Goal: Task Accomplishment & Management: Complete application form

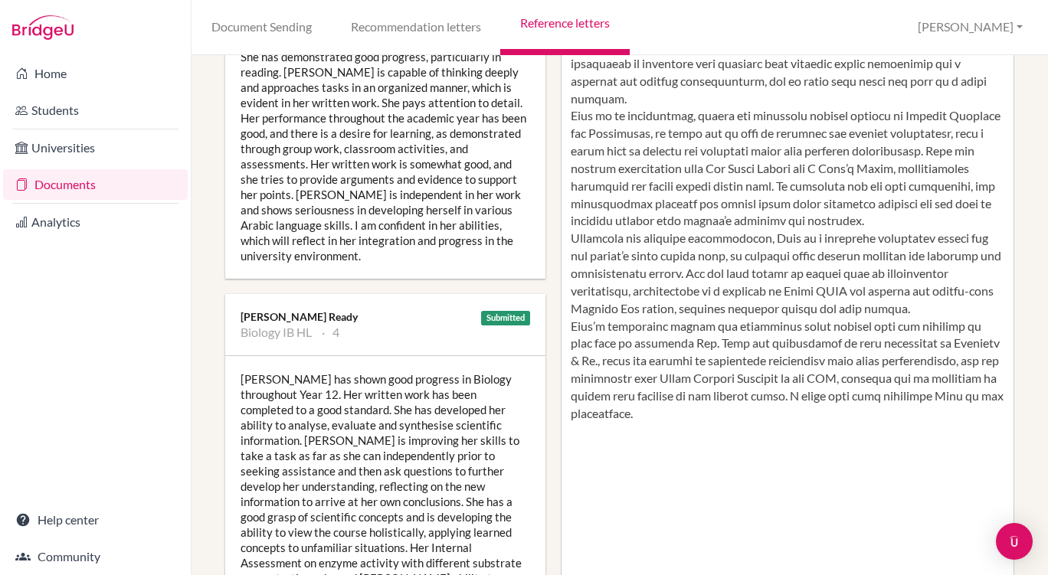
scroll to position [404, 0]
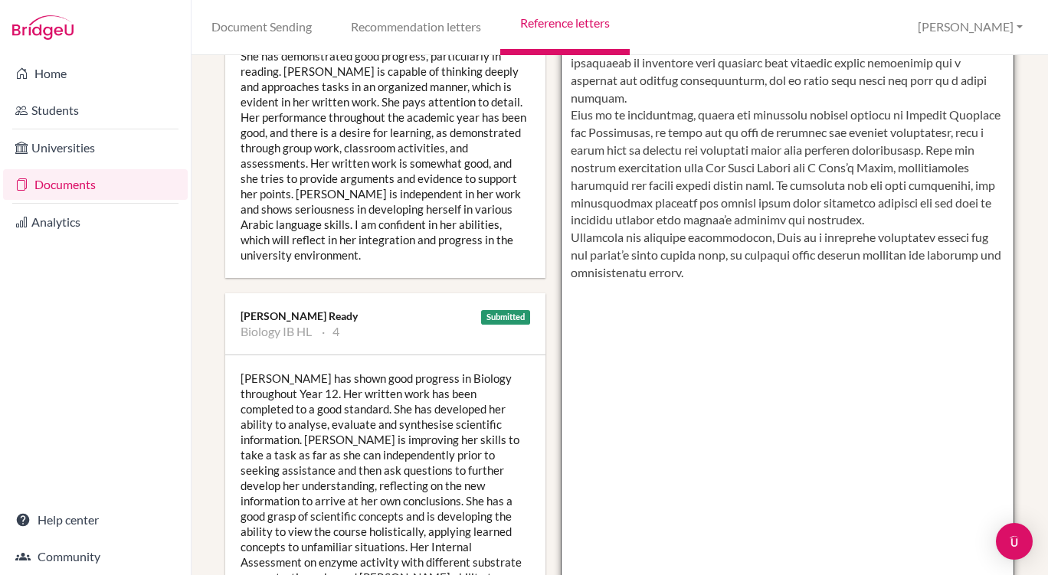
paste textarea "She has also played an active role in humanitarian initiatives, contributing to…"
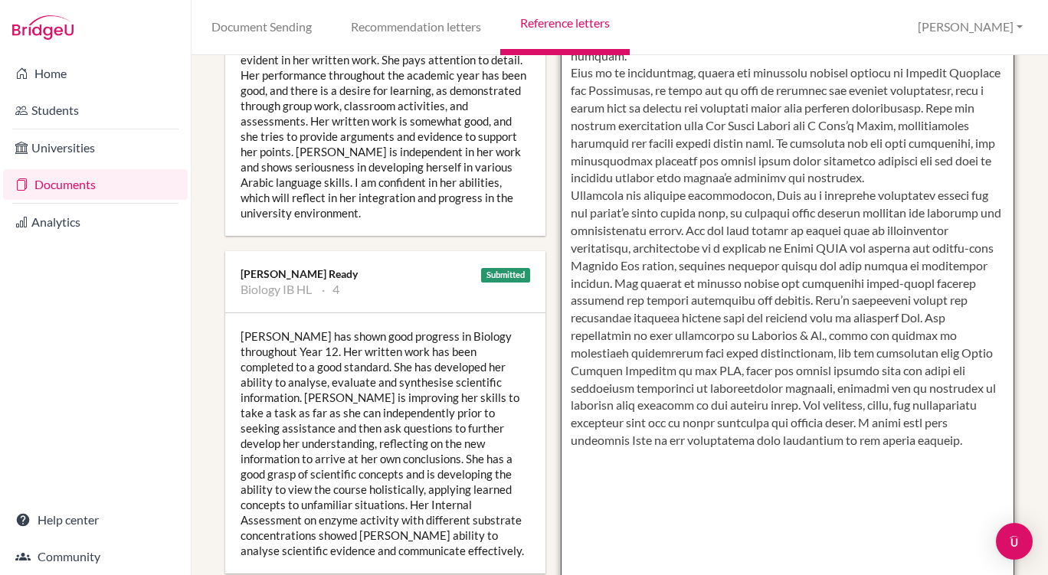
scroll to position [447, 0]
click at [882, 316] on textarea at bounding box center [788, 151] width 454 height 885
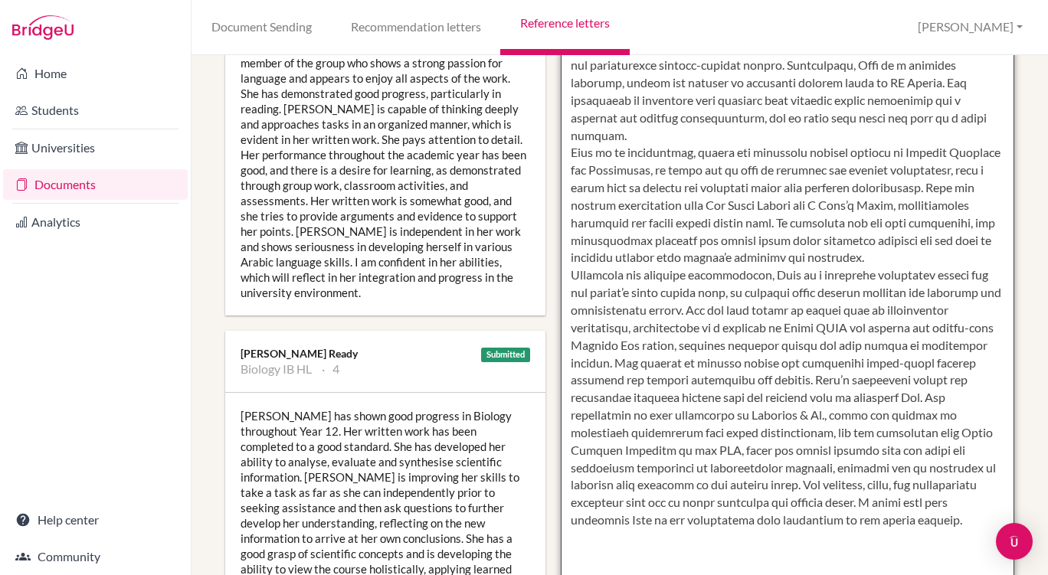
scroll to position [372, 0]
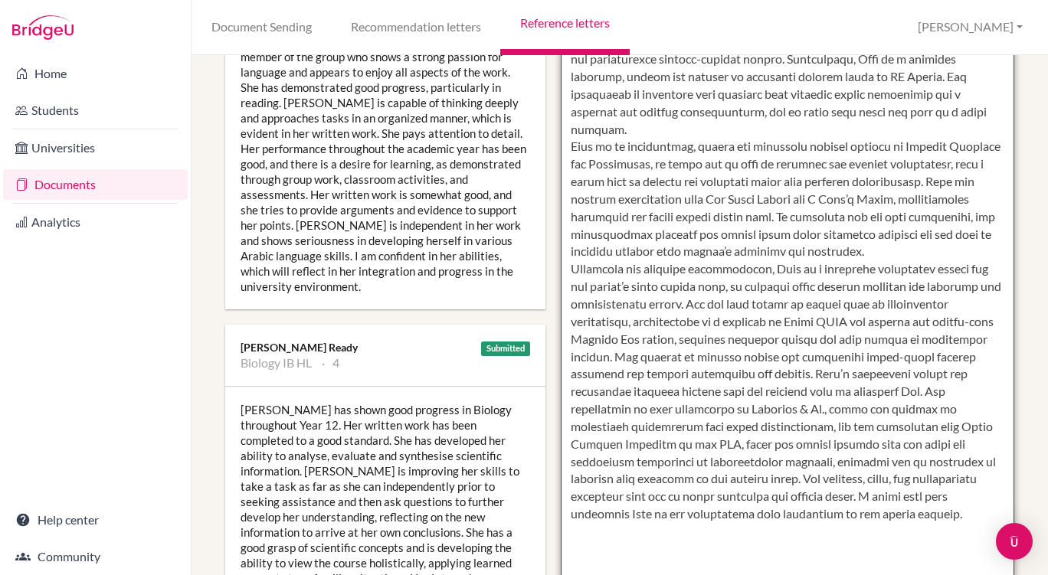
drag, startPoint x: 565, startPoint y: 182, endPoint x: 750, endPoint y: 565, distance: 424.8
click at [750, 565] on textarea at bounding box center [788, 225] width 454 height 885
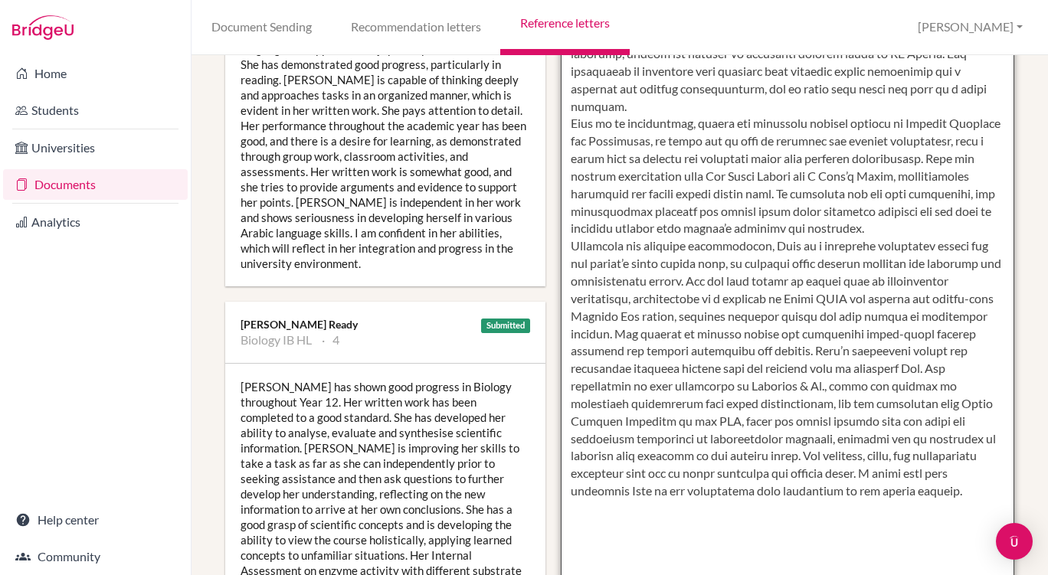
scroll to position [411, 0]
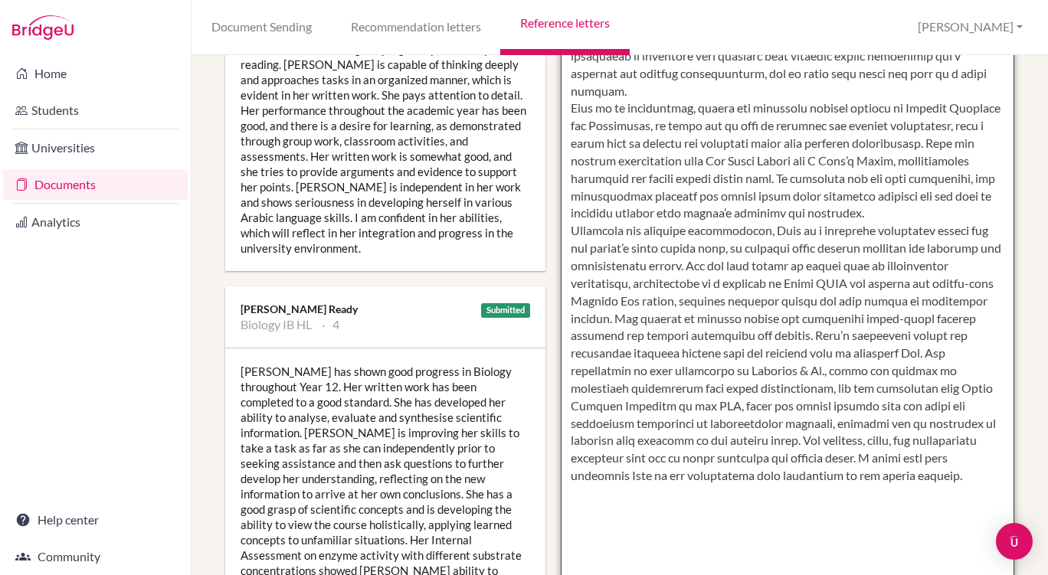
click at [785, 459] on textarea at bounding box center [788, 187] width 454 height 885
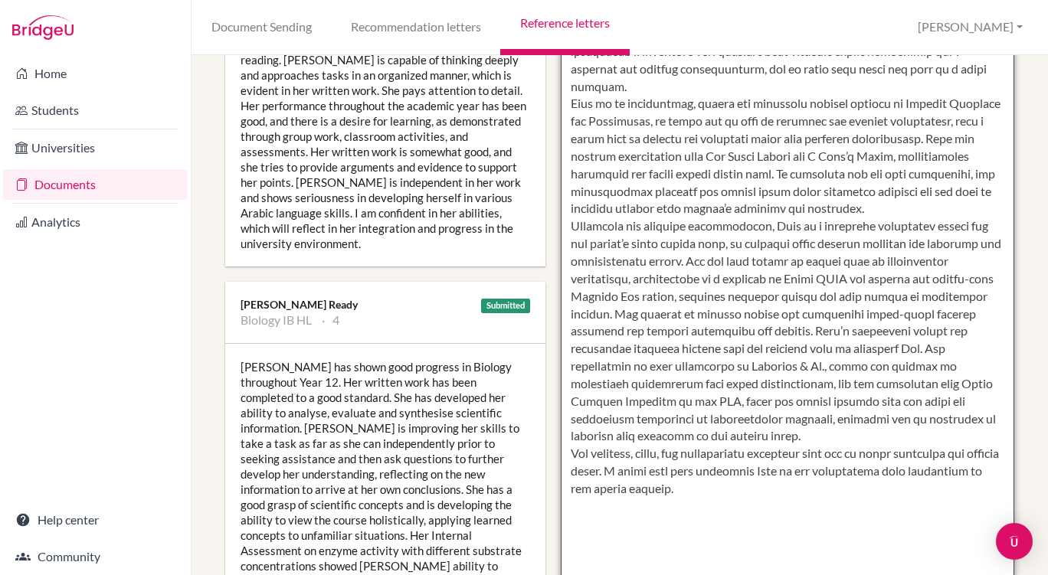
scroll to position [452, 0]
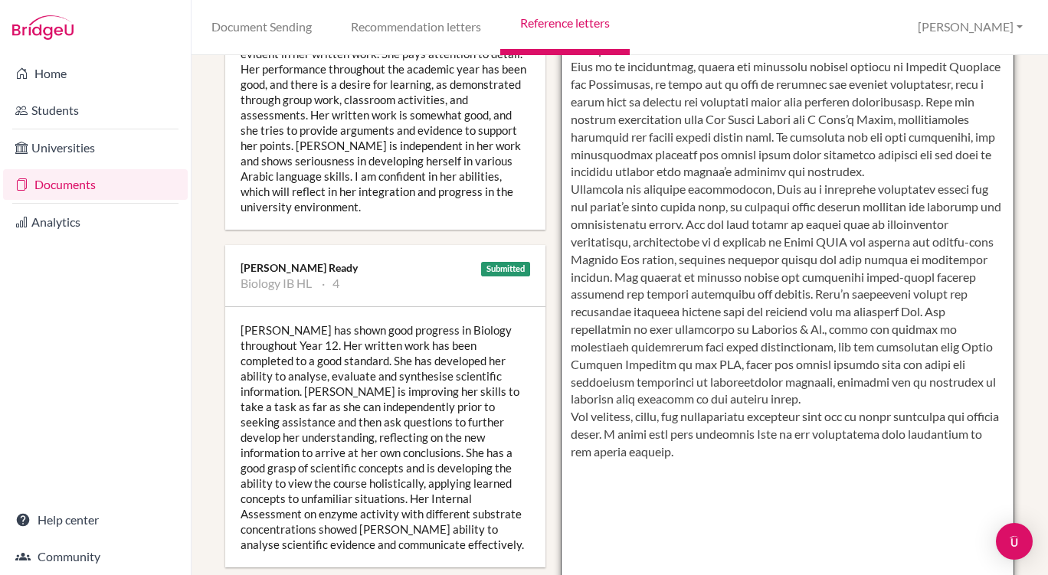
drag, startPoint x: 705, startPoint y: 242, endPoint x: 748, endPoint y: 486, distance: 247.2
click at [748, 486] on textarea at bounding box center [788, 146] width 454 height 885
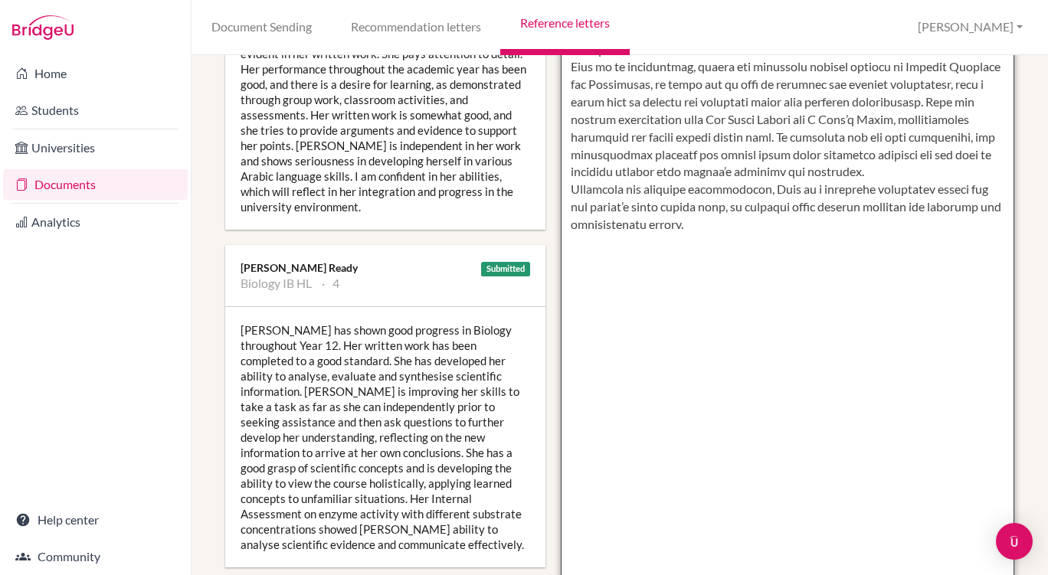
paste textarea "She has also played an active role in humanitarian initiatives, contributing to…"
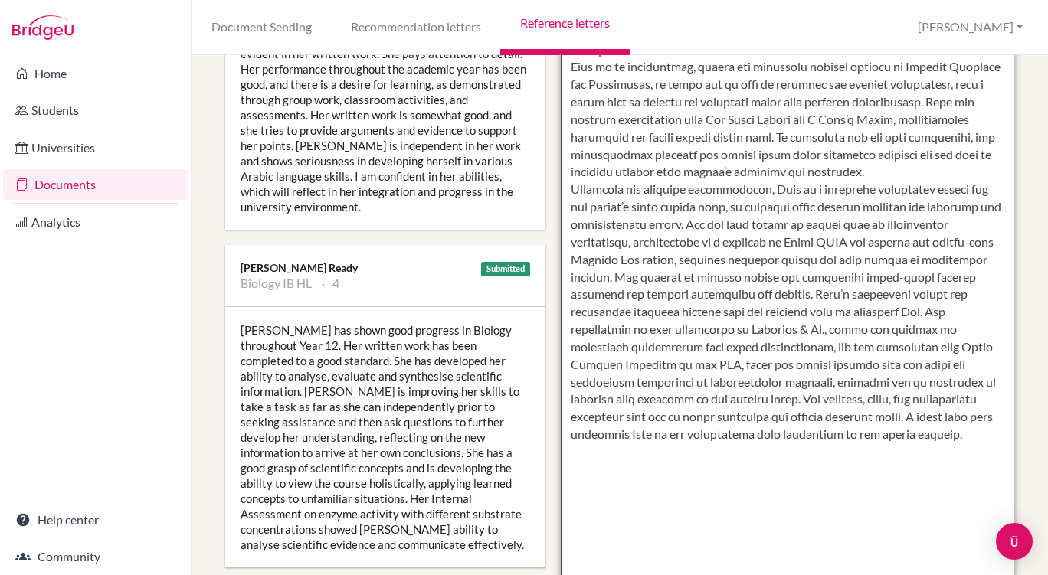
click at [840, 311] on textarea at bounding box center [788, 146] width 454 height 885
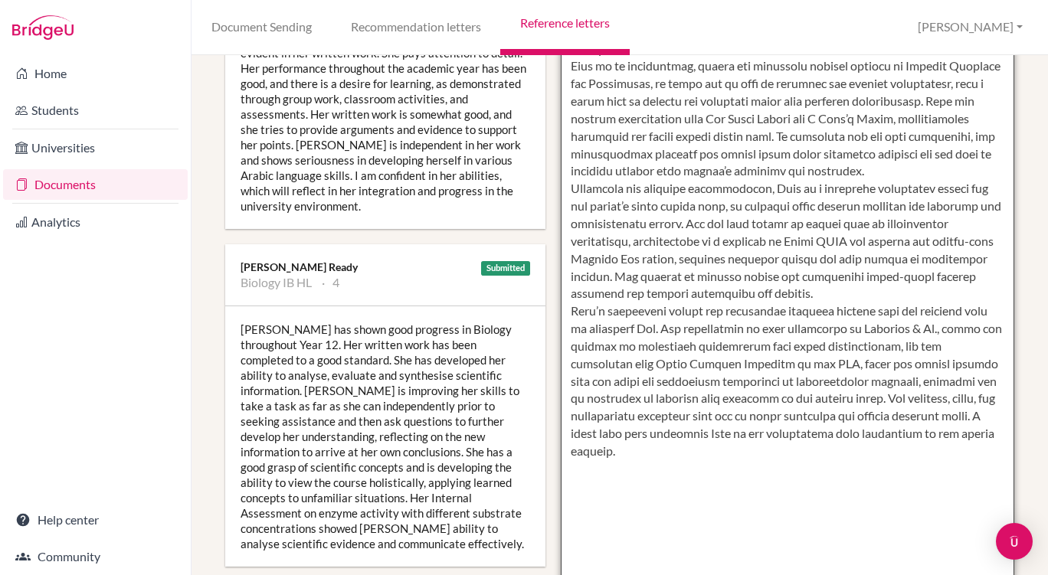
scroll to position [453, 0]
click at [833, 310] on textarea at bounding box center [788, 144] width 454 height 885
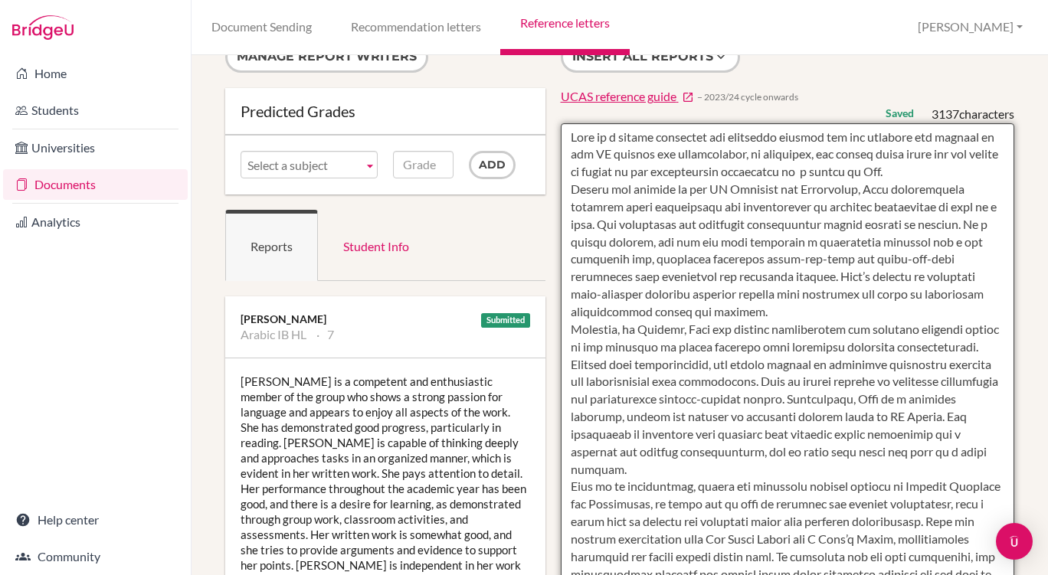
scroll to position [0, 0]
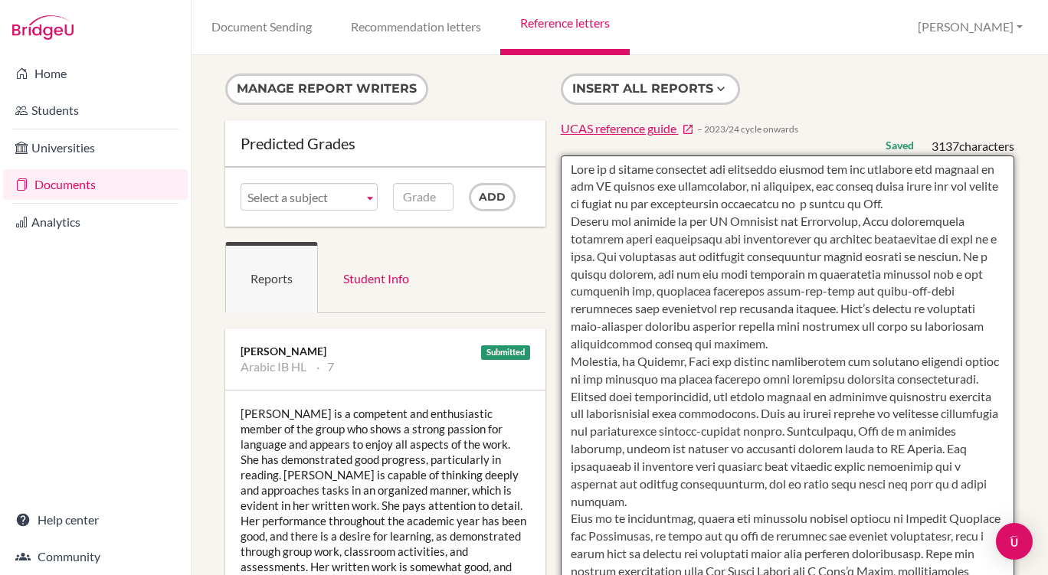
drag, startPoint x: 691, startPoint y: 463, endPoint x: 557, endPoint y: 178, distance: 314.9
type textarea "Sena is a highly motivated and principle student who has embraced the demands o…"
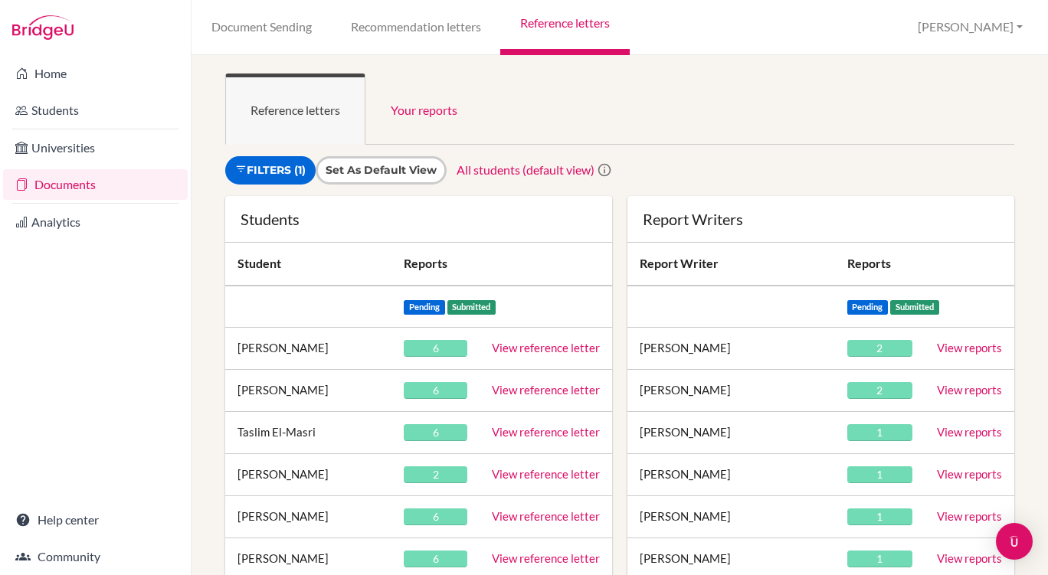
scroll to position [434, 0]
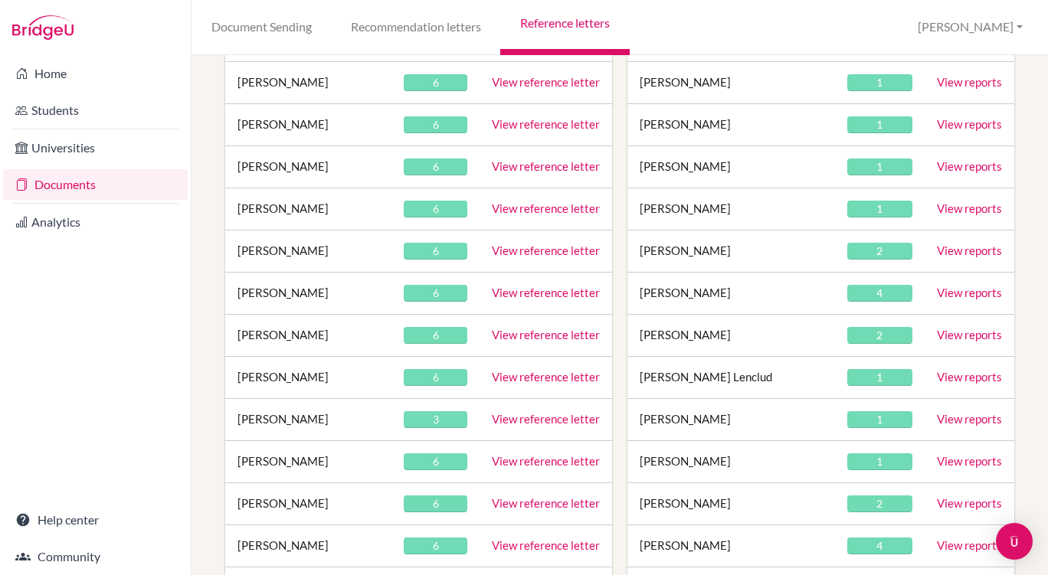
click at [527, 296] on link "View reference letter" at bounding box center [546, 293] width 108 height 14
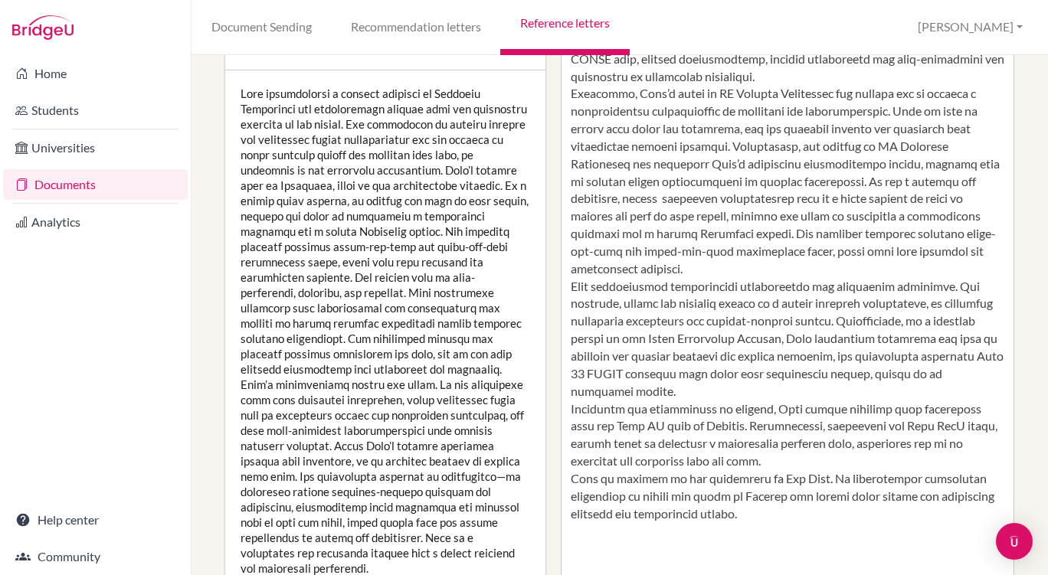
scroll to position [321, 0]
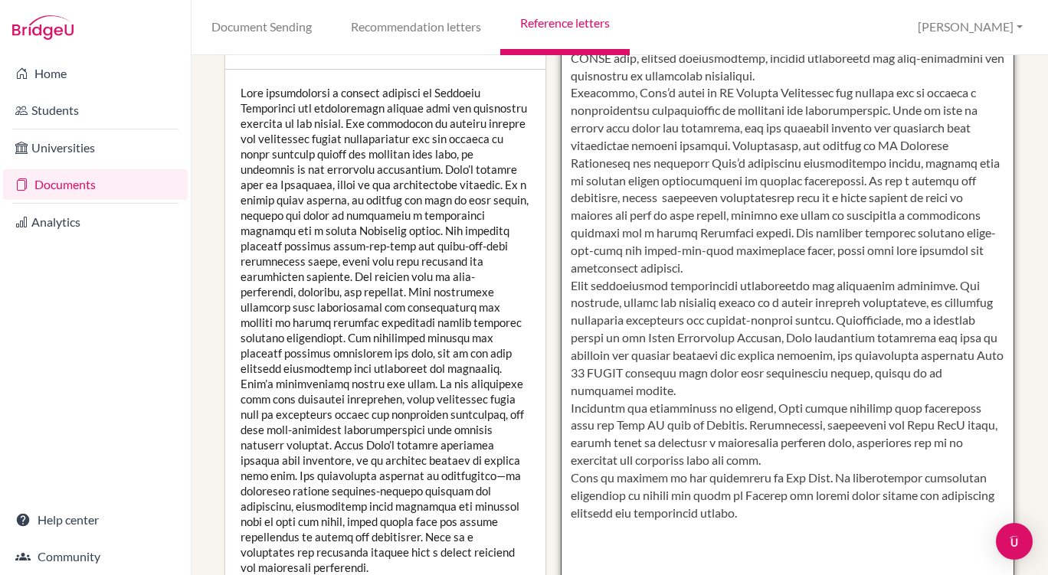
drag, startPoint x: 563, startPoint y: 299, endPoint x: 699, endPoint y: 404, distance: 172.5
click at [699, 404] on textarea at bounding box center [788, 277] width 454 height 885
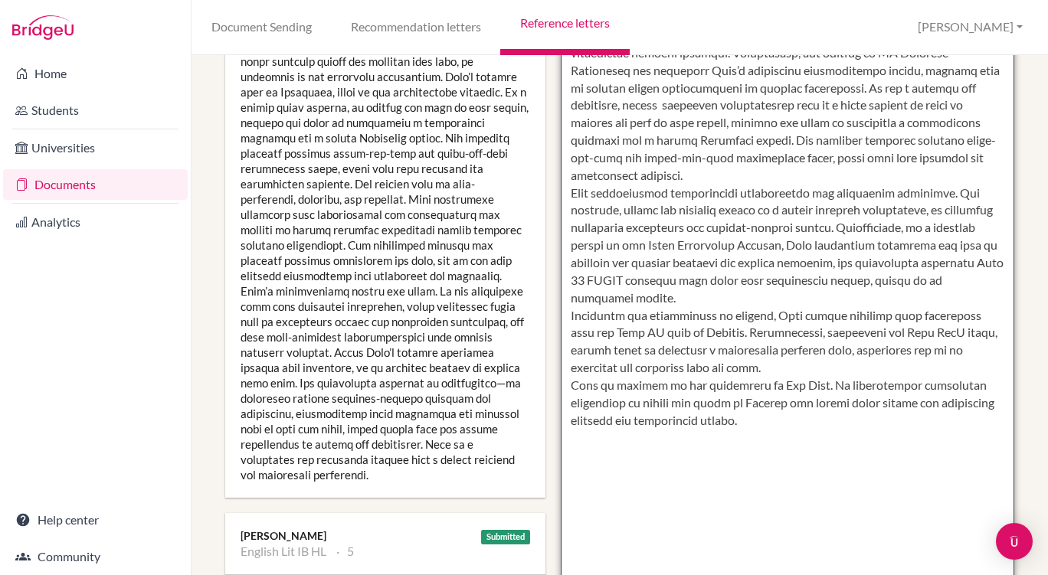
scroll to position [414, 0]
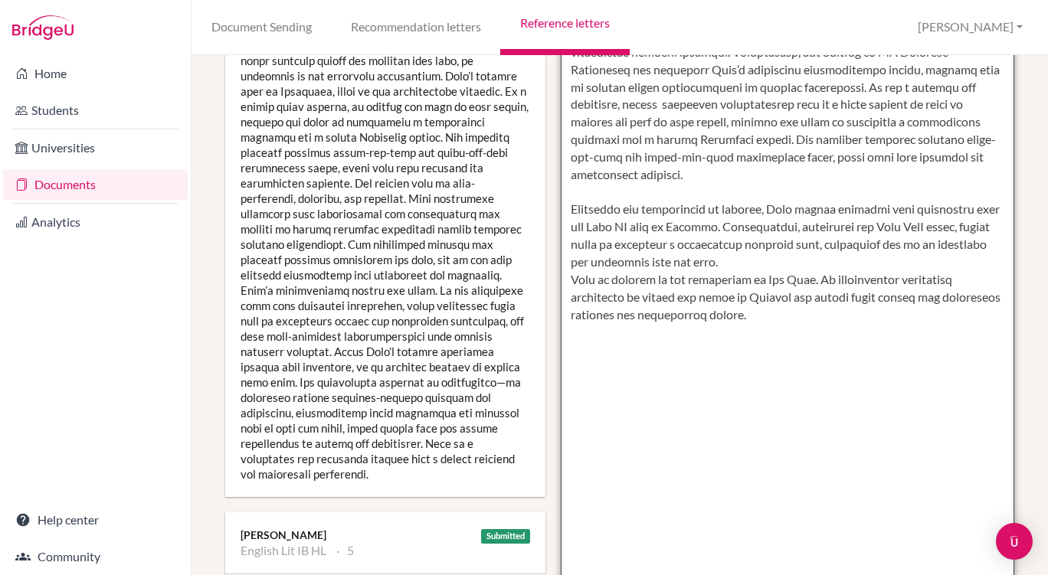
paste textarea "[PERSON_NAME] consistently demonstrates perseverance and leadership qualities. …"
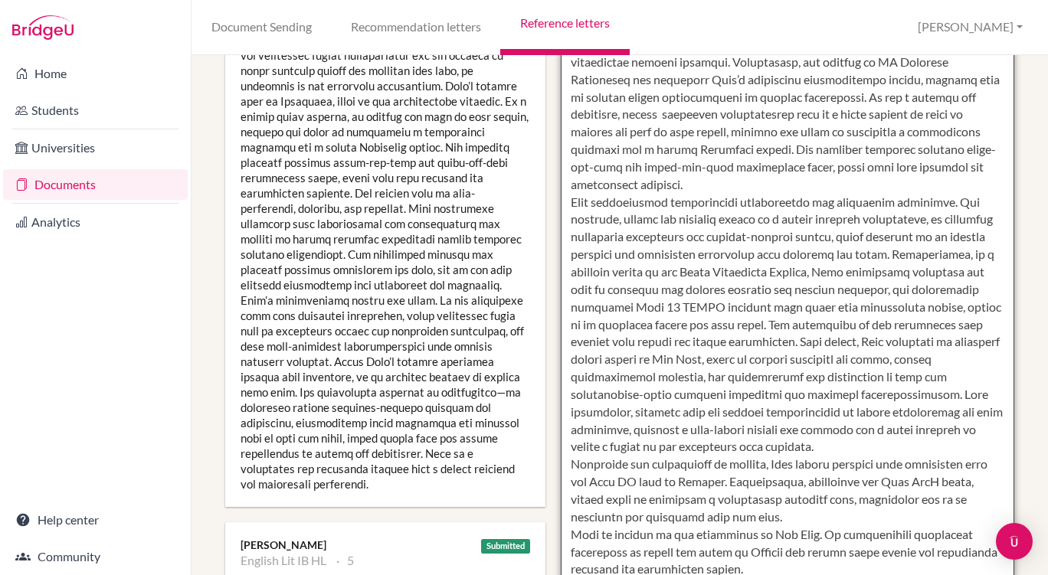
scroll to position [506, 0]
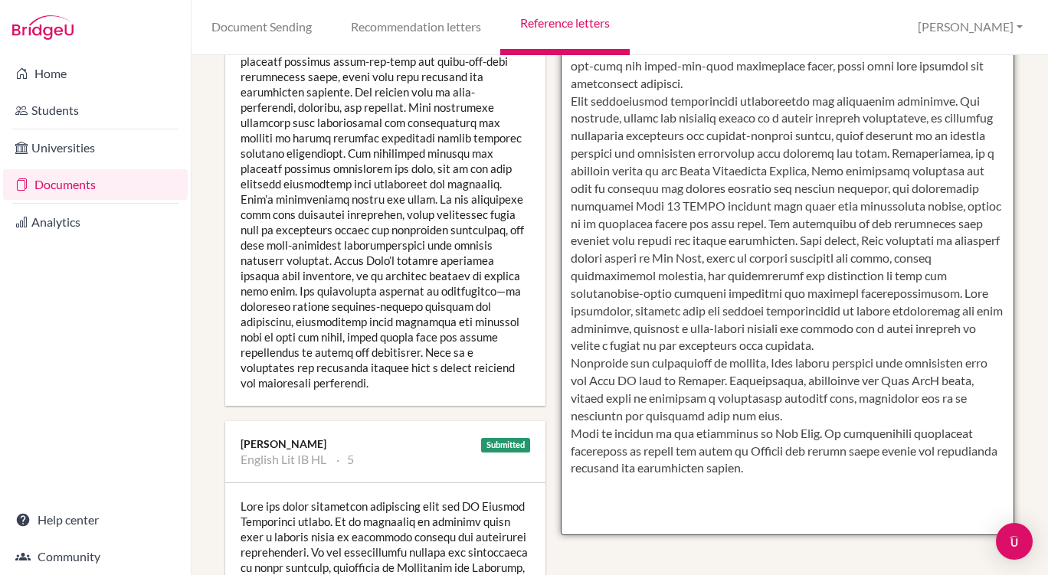
drag, startPoint x: 833, startPoint y: 363, endPoint x: 565, endPoint y: 120, distance: 361.7
click at [565, 120] on textarea at bounding box center [788, 92] width 454 height 885
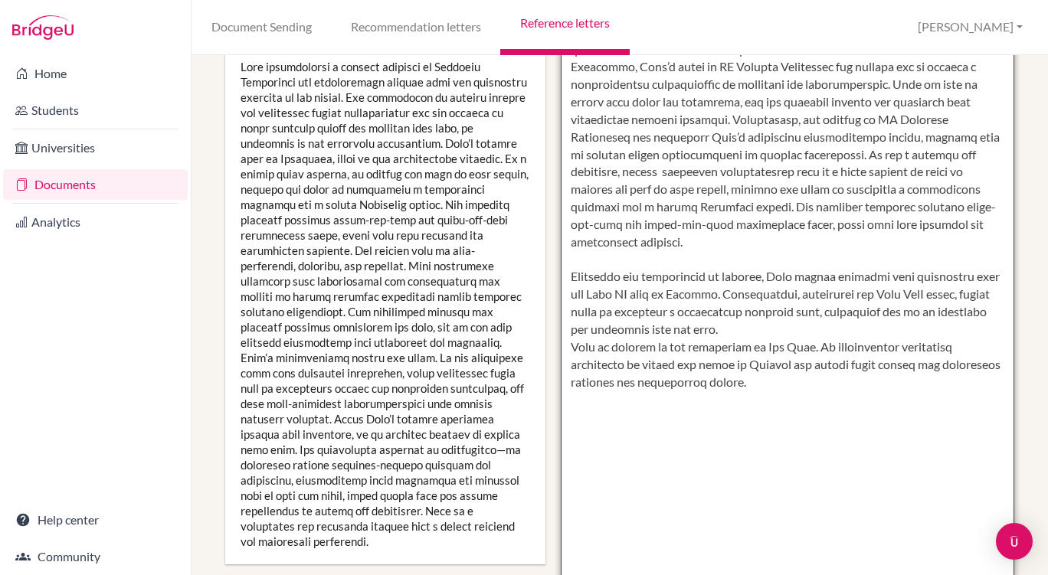
scroll to position [344, 0]
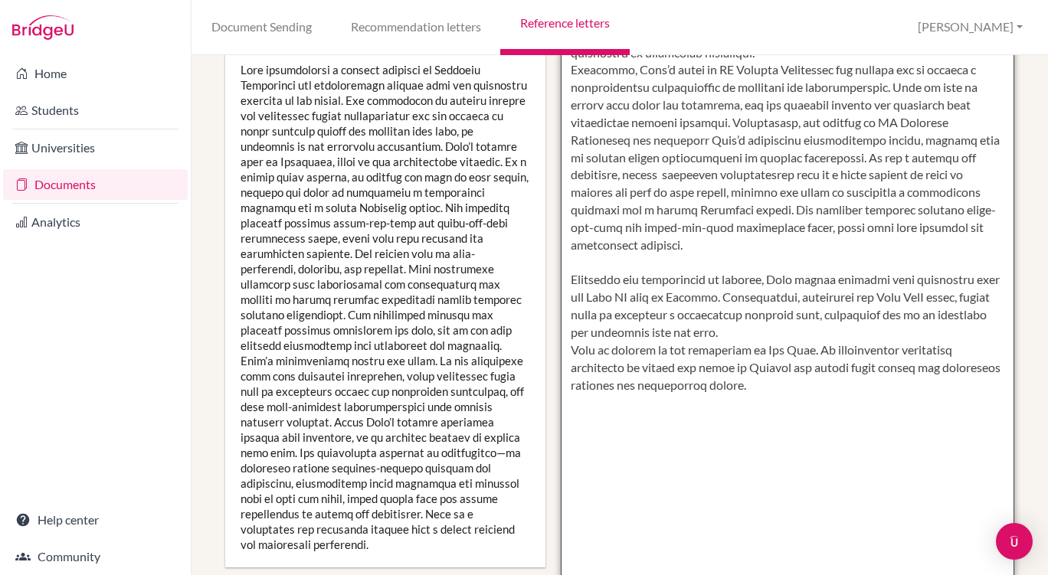
paste textarea "[PERSON_NAME] consistently demonstrates perseverance and leadership qualities. …"
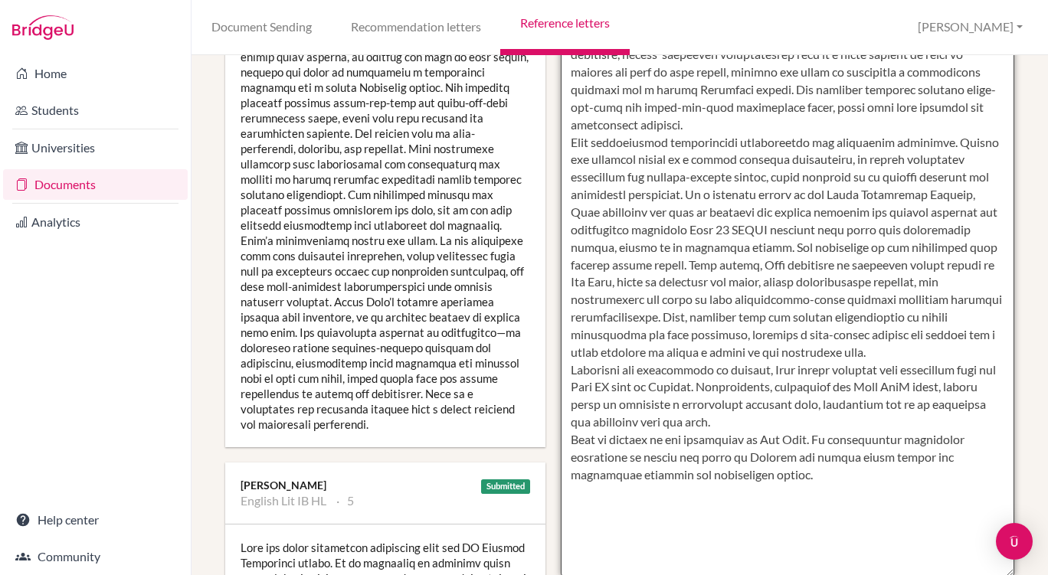
scroll to position [461, 0]
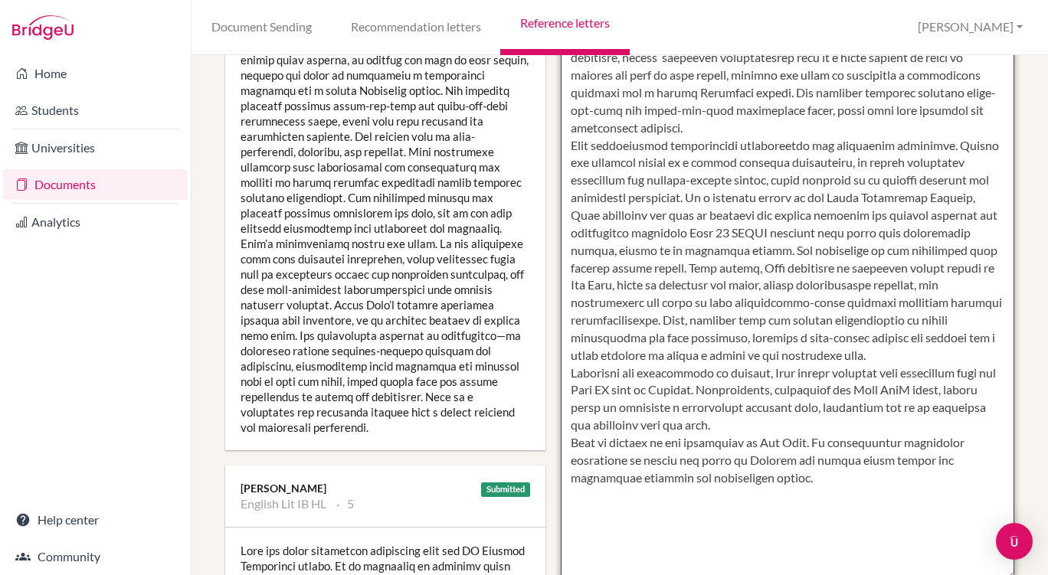
drag, startPoint x: 883, startPoint y: 374, endPoint x: 652, endPoint y: 338, distance: 234.1
click at [652, 338] on textarea at bounding box center [788, 136] width 454 height 885
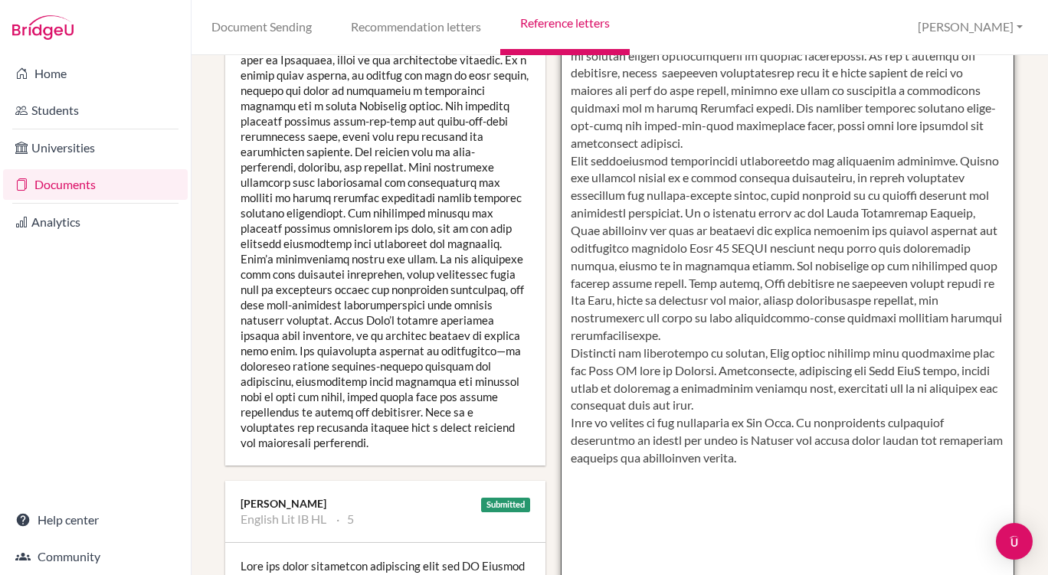
scroll to position [447, 0]
paste textarea "This, combined with his ongoing contributions to school productions and peer me…"
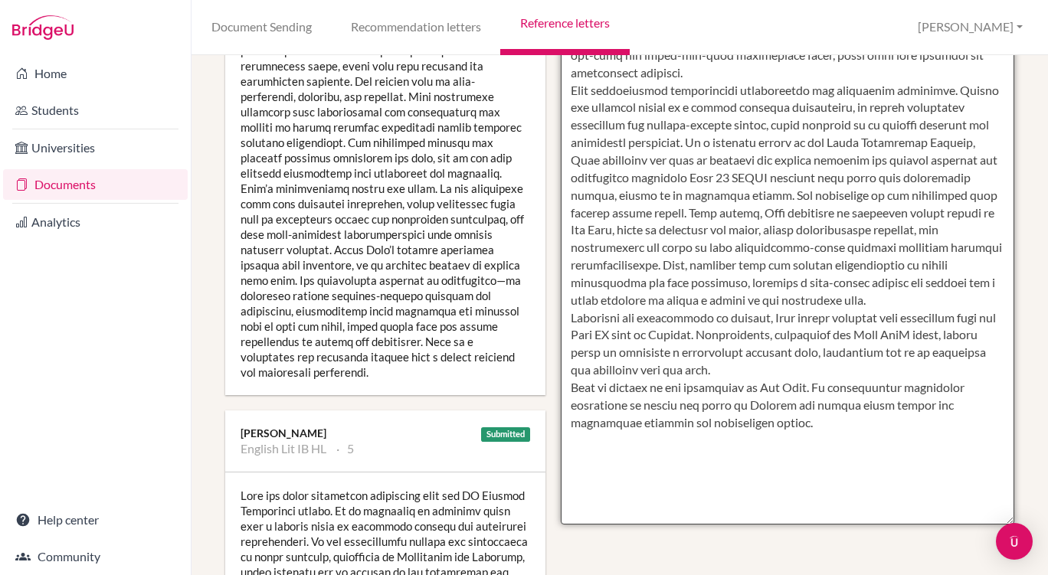
scroll to position [517, 0]
drag, startPoint x: 881, startPoint y: 319, endPoint x: 653, endPoint y: 286, distance: 230.0
click at [653, 286] on textarea at bounding box center [788, 80] width 454 height 885
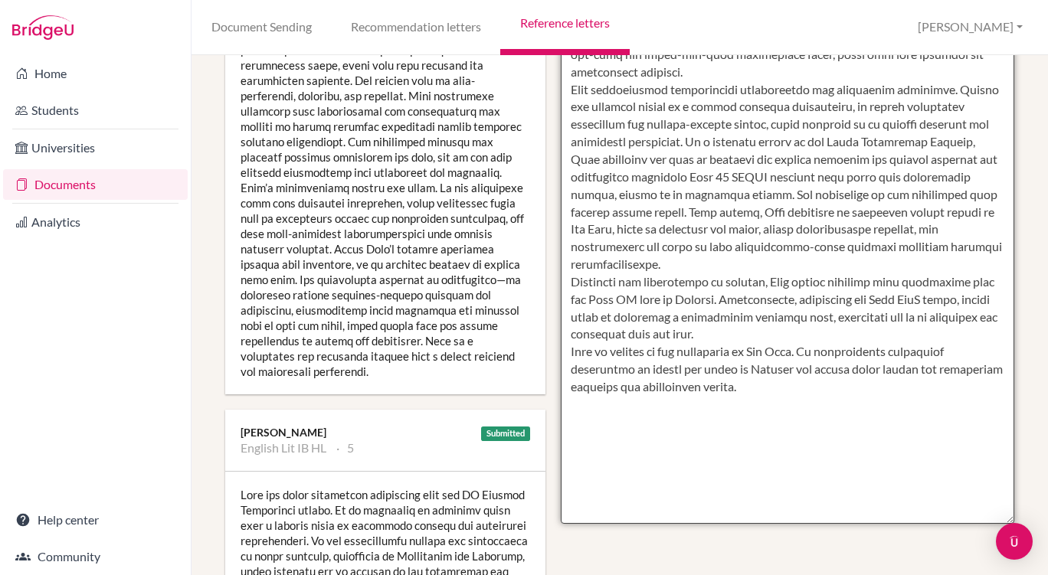
paste textarea "continued involvement in school productions and mentoring, this highlights Luka…"
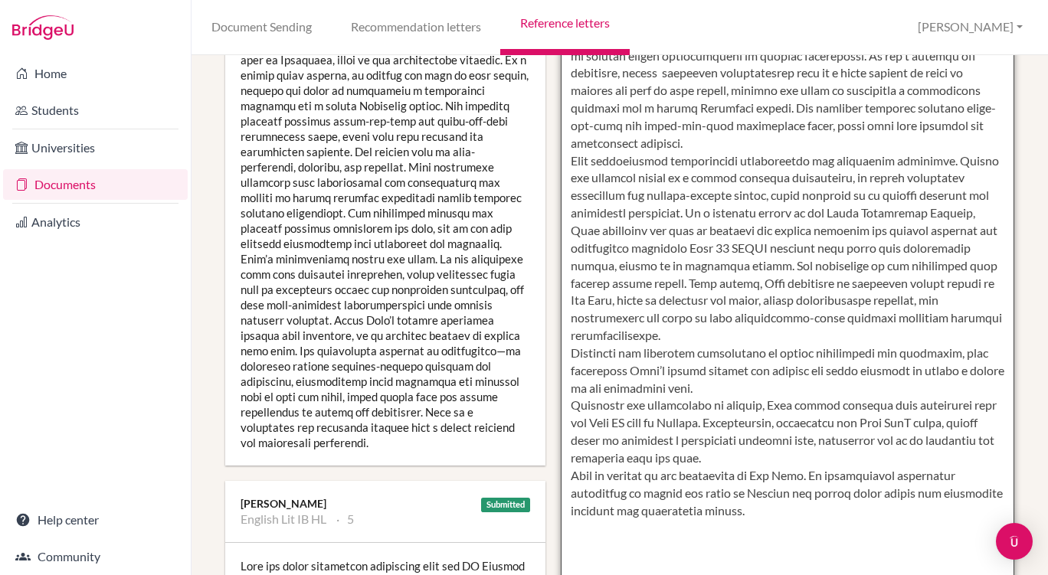
scroll to position [611, 0]
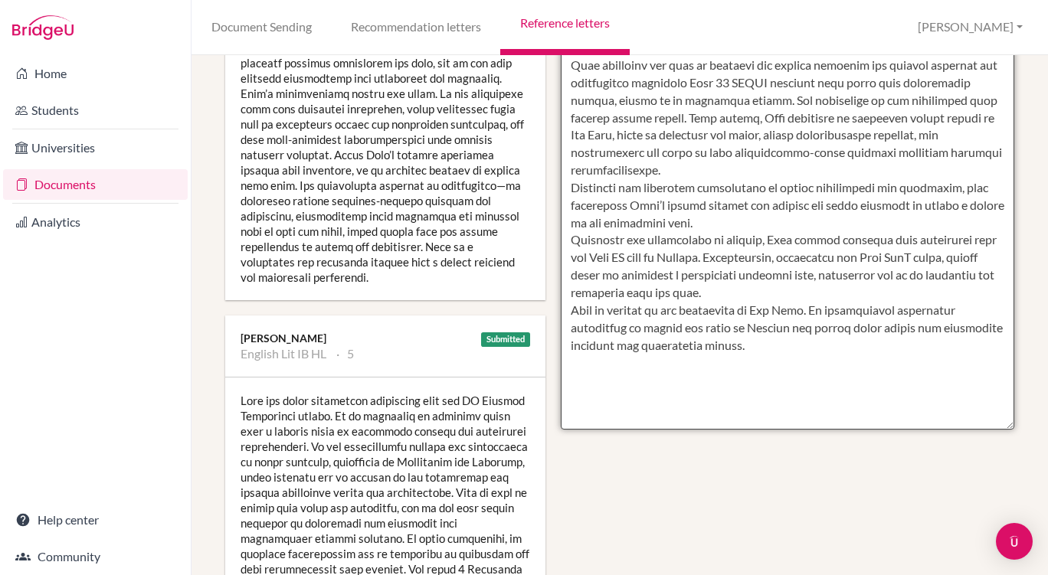
drag, startPoint x: 733, startPoint y: 240, endPoint x: 566, endPoint y: 205, distance: 170.5
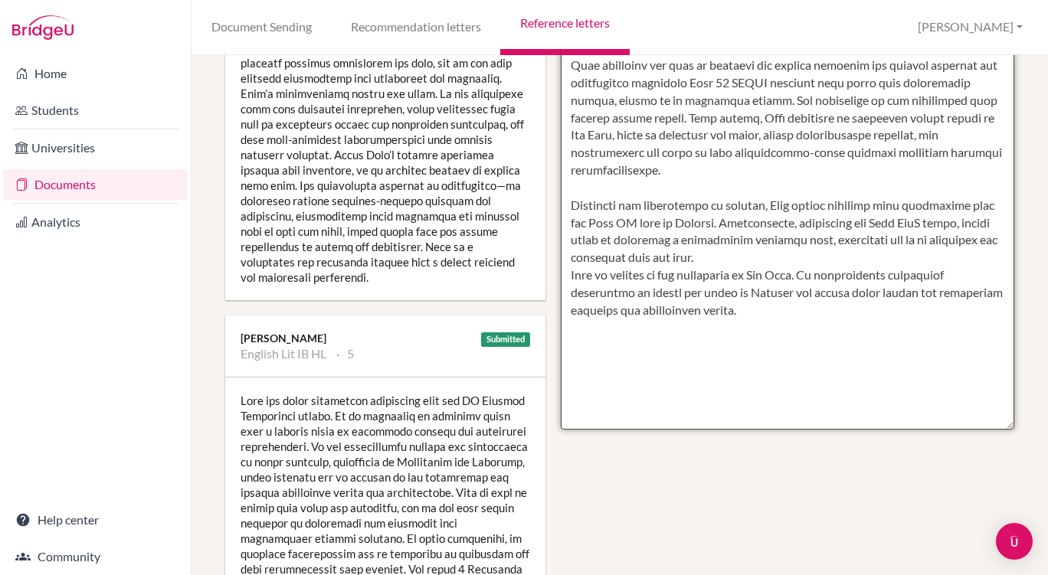
paste textarea "Building on his continued involvement in school productions and mentoring, this…"
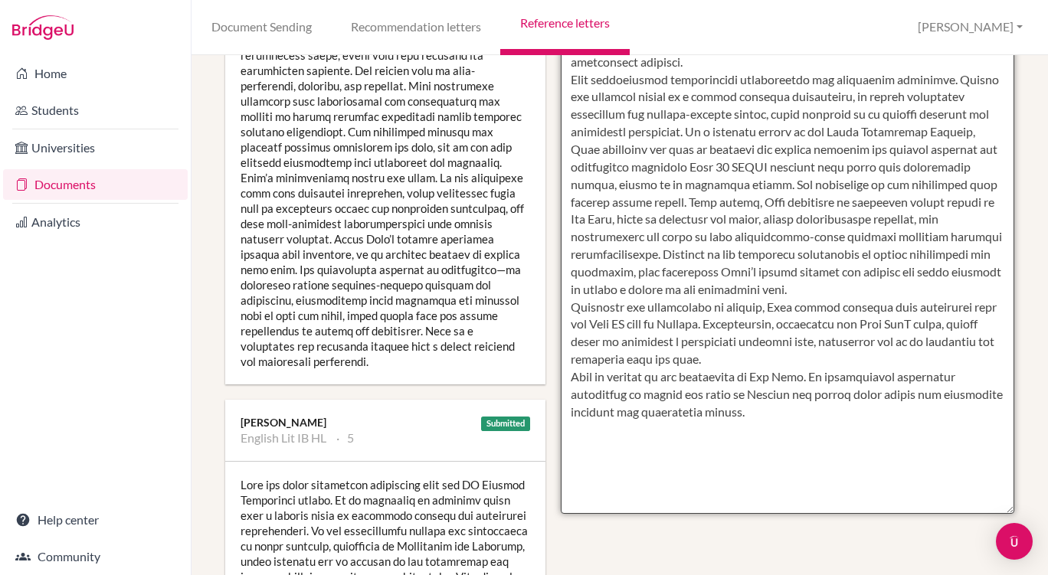
scroll to position [528, 0]
click at [791, 237] on textarea at bounding box center [788, 70] width 454 height 885
click at [921, 239] on textarea at bounding box center [788, 70] width 454 height 885
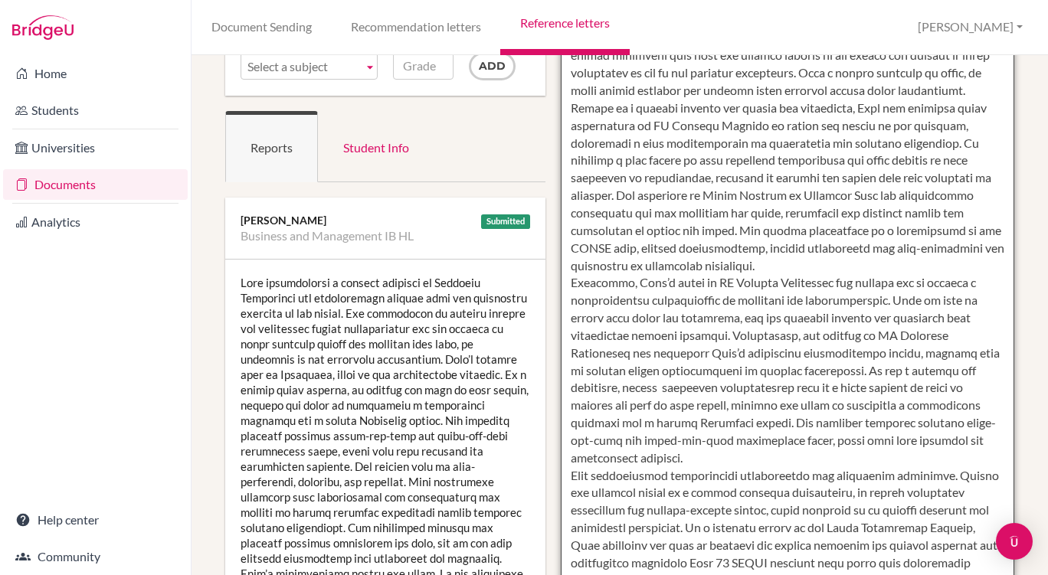
scroll to position [0, 0]
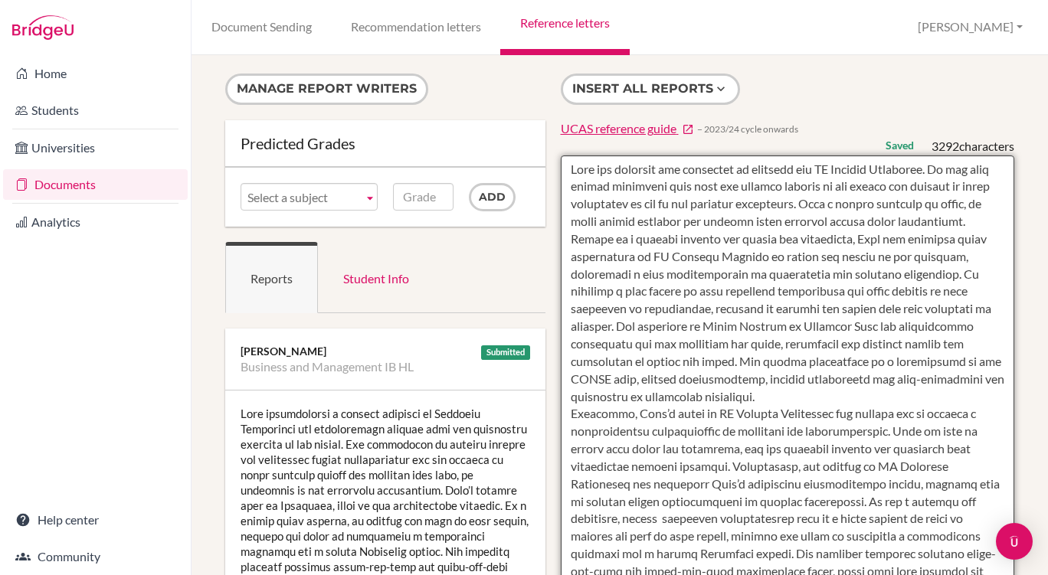
drag, startPoint x: 802, startPoint y: 424, endPoint x: 558, endPoint y: 166, distance: 354.4
type textarea "Luka has relished the challenge of studying the IB Diploma Programme. He has be…"
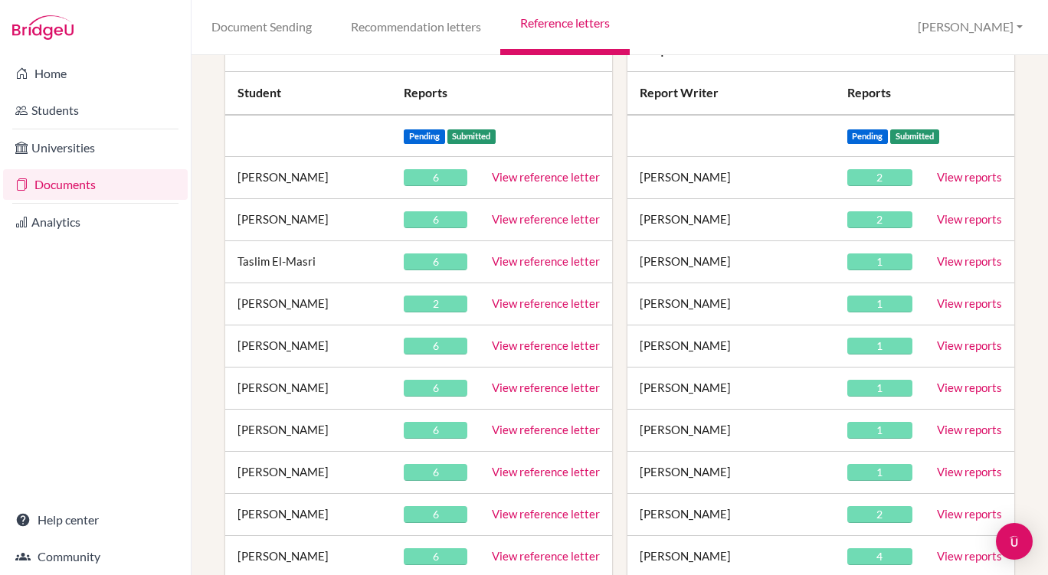
scroll to position [172, 0]
click at [535, 180] on link "View reference letter" at bounding box center [546, 176] width 108 height 14
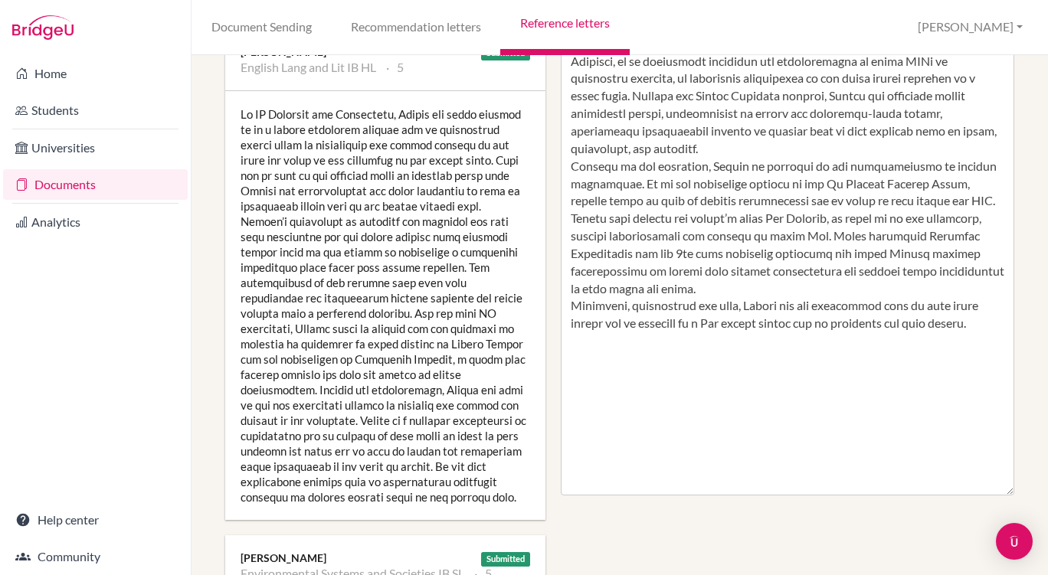
scroll to position [546, 0]
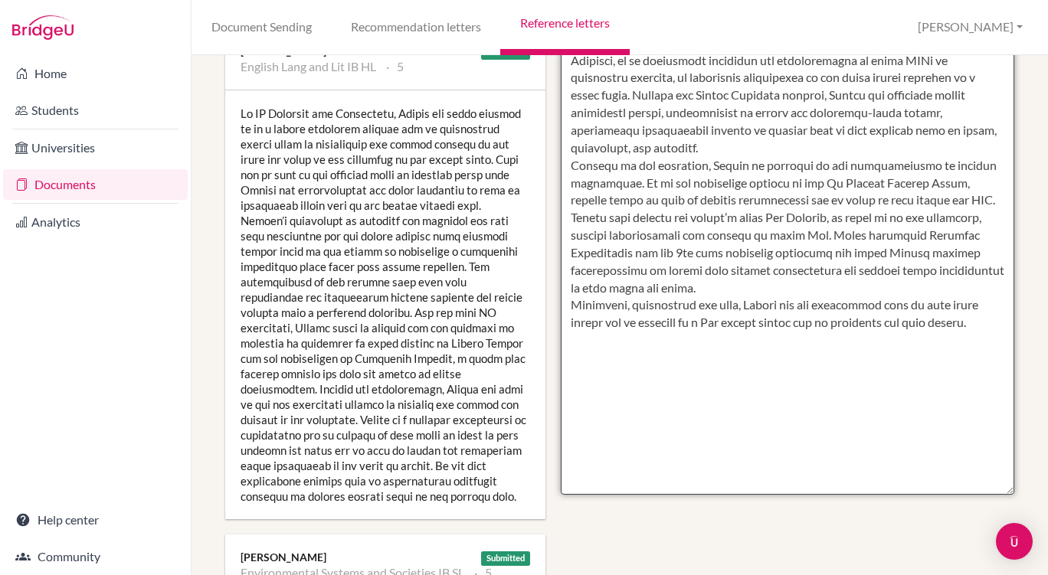
drag, startPoint x: 764, startPoint y: 306, endPoint x: 817, endPoint y: 260, distance: 70.0
click at [817, 260] on textarea at bounding box center [788, 51] width 454 height 885
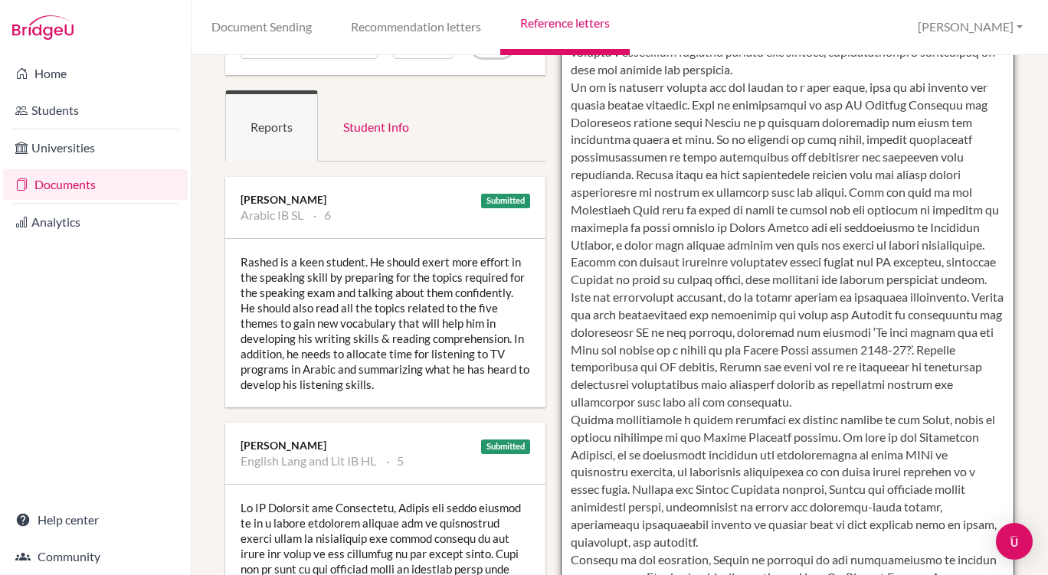
scroll to position [0, 0]
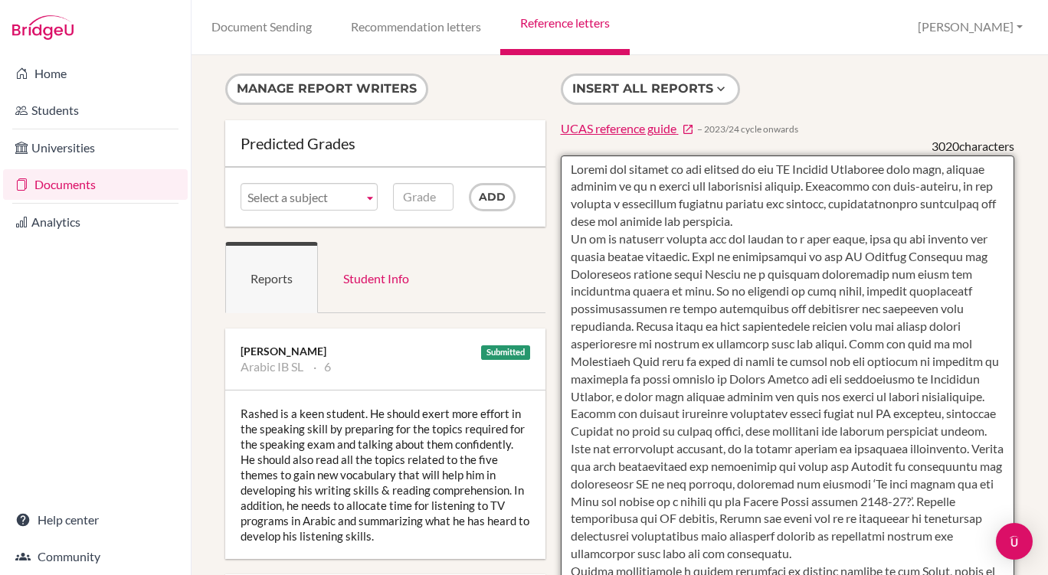
drag, startPoint x: 625, startPoint y: 361, endPoint x: 594, endPoint y: 158, distance: 205.3
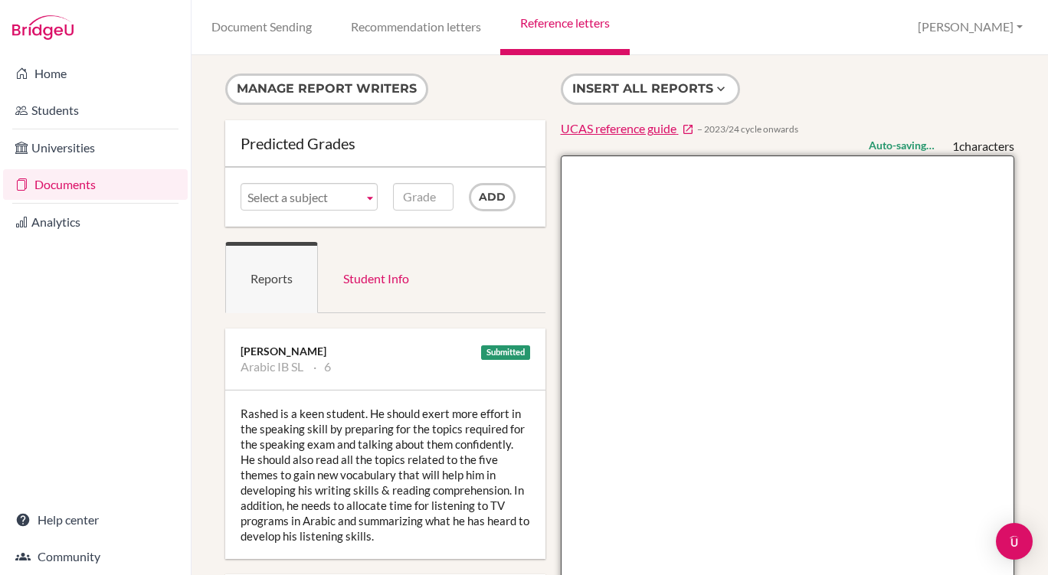
paste textarea "Rashed has adapted to the demands of the IB Diploma Programme with ease, quickl…"
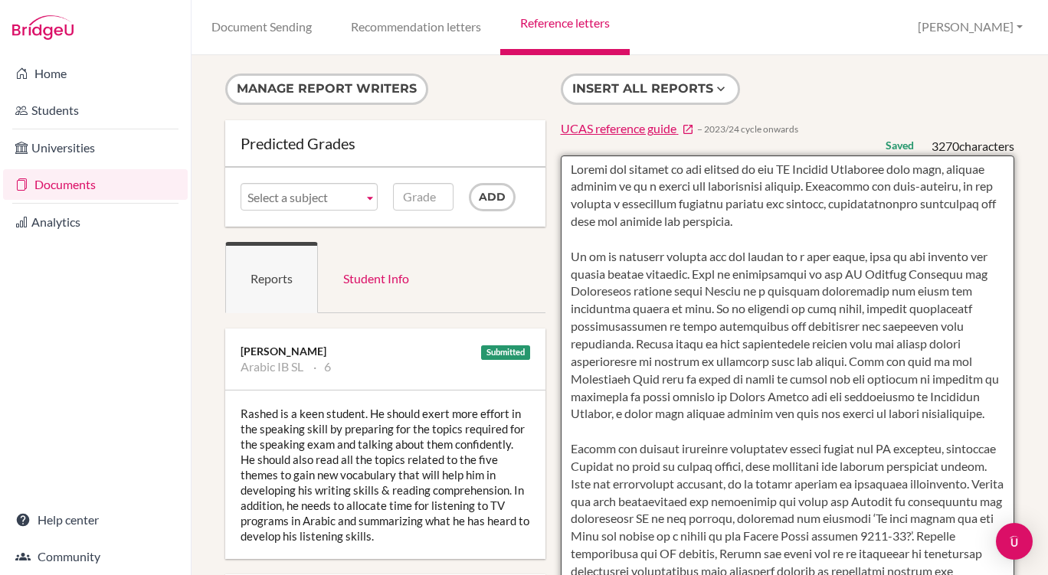
scroll to position [5, 0]
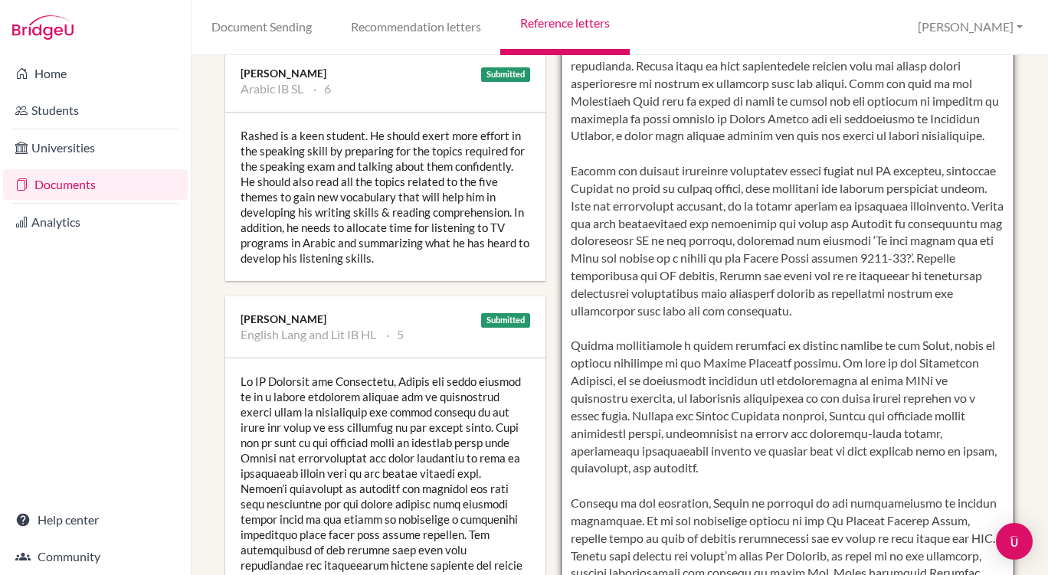
scroll to position [0, 0]
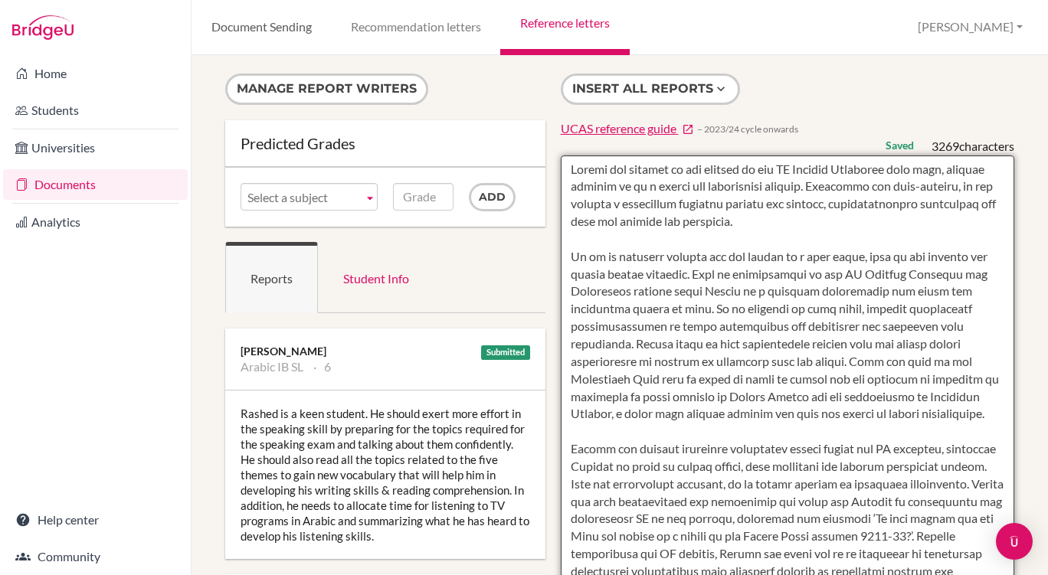
type textarea "Rashed has adapted to the demands of the IB Diploma Programme with ease, quickl…"
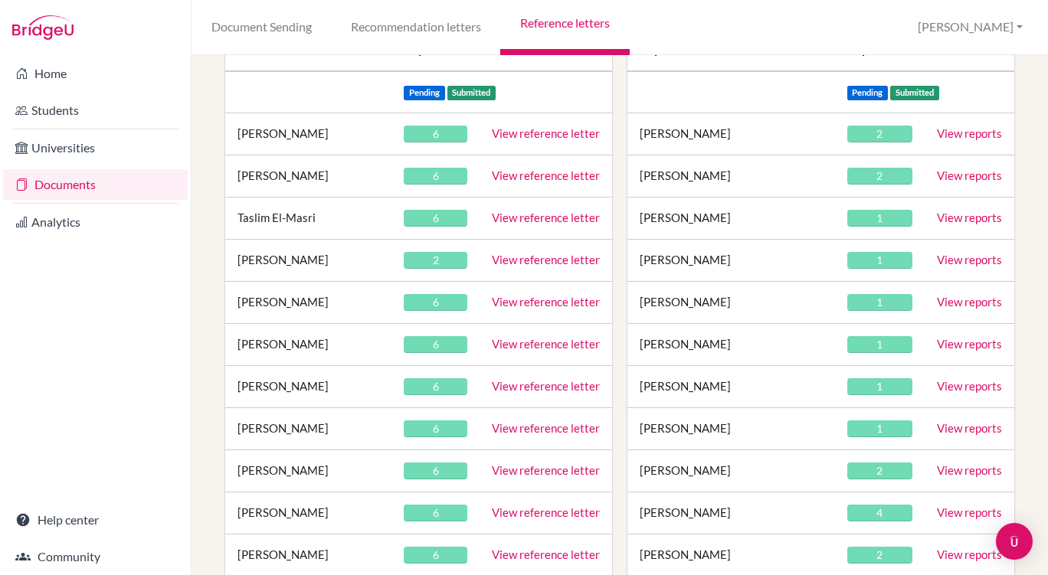
scroll to position [215, 0]
click at [553, 177] on link "View reference letter" at bounding box center [546, 175] width 108 height 14
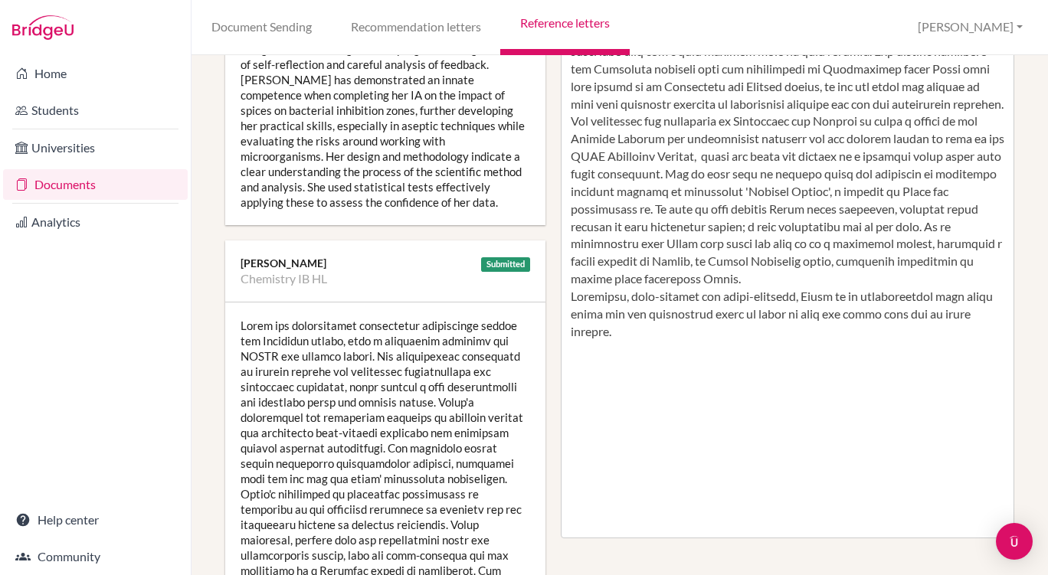
scroll to position [504, 0]
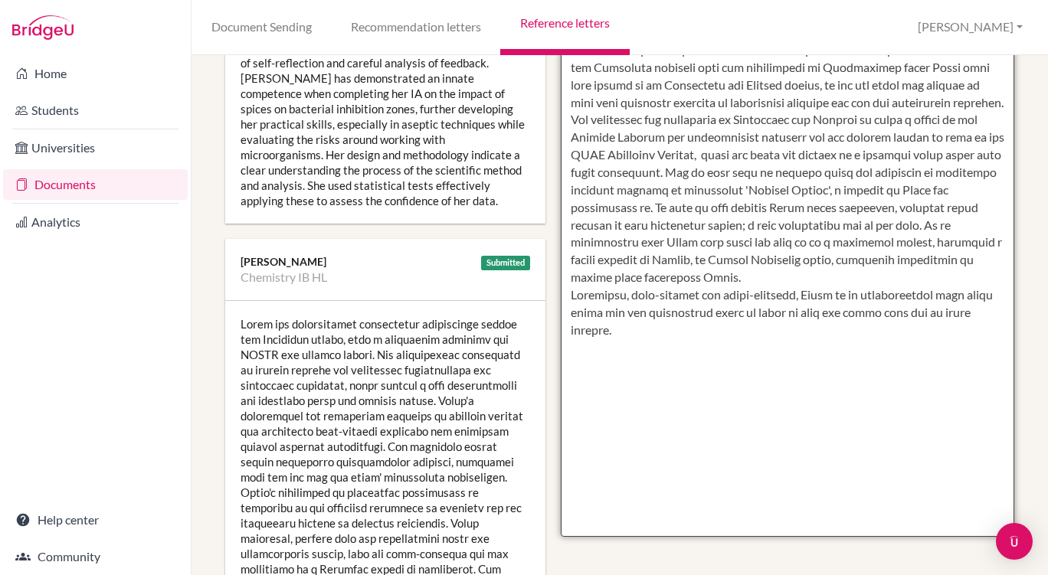
drag, startPoint x: 713, startPoint y: 227, endPoint x: 565, endPoint y: 174, distance: 157.7
click at [565, 174] on textarea at bounding box center [788, 93] width 454 height 885
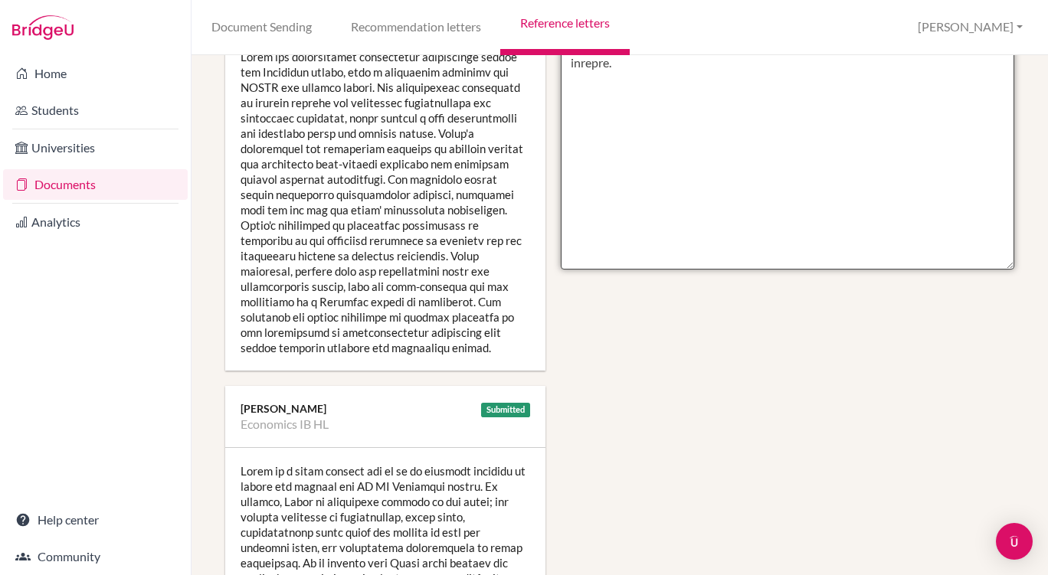
scroll to position [1051, 0]
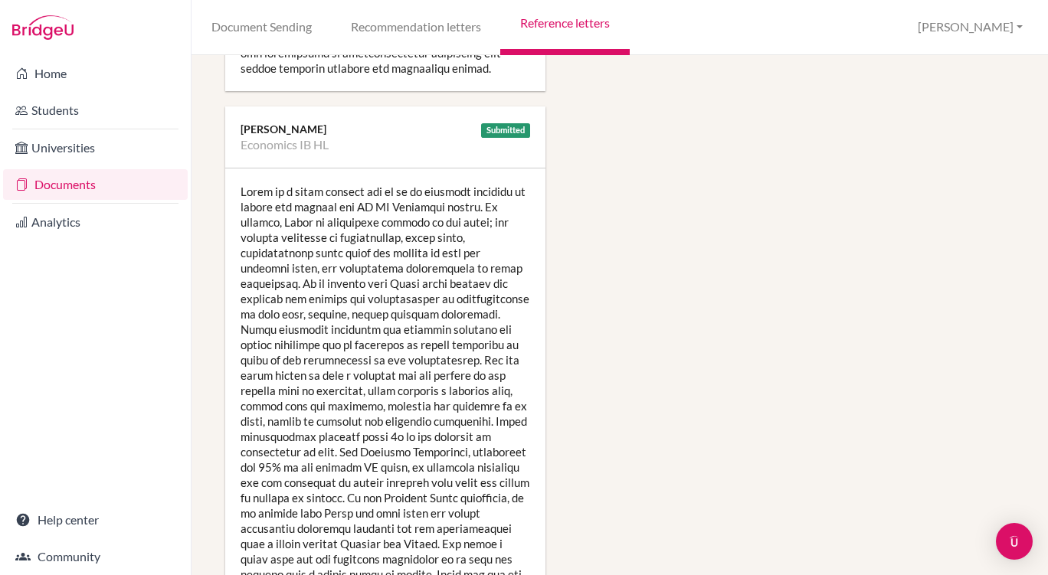
drag, startPoint x: 567, startPoint y: 174, endPoint x: 728, endPoint y: 349, distance: 238.0
click at [728, 349] on div "Manage report writers Predicted Grades Subject Biology IB SL Chemistry IB HL Ec…" at bounding box center [620, 416] width 804 height 2787
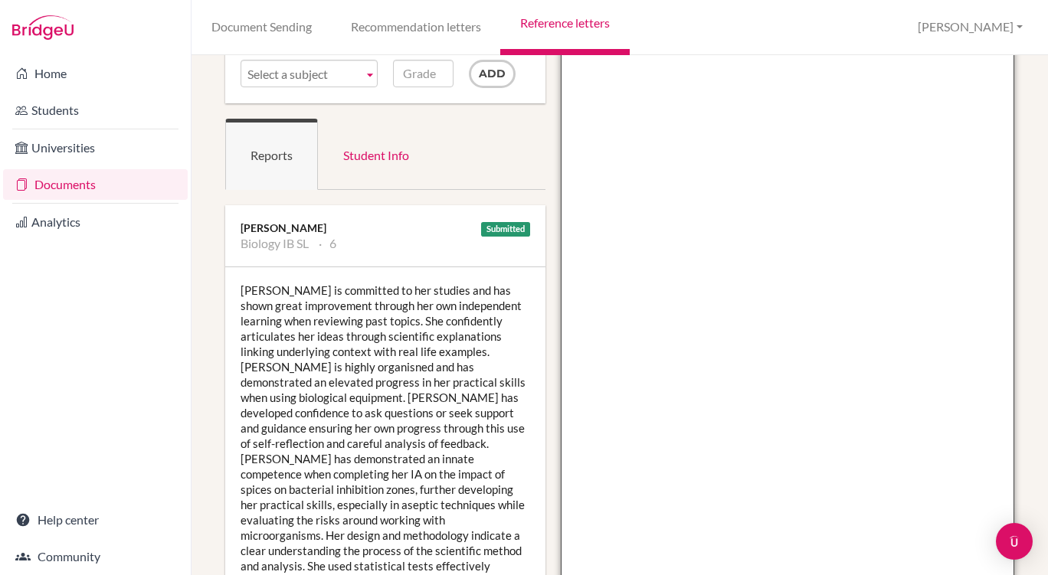
scroll to position [0, 0]
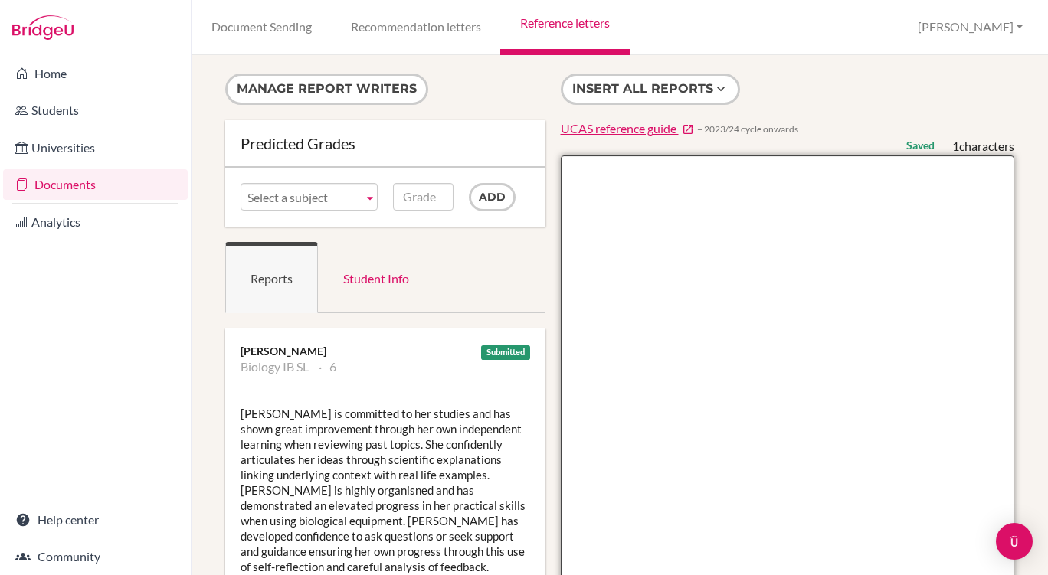
paste textarea "Avnee has adapted to the demands of studying the IB Diploma Programme with ease…"
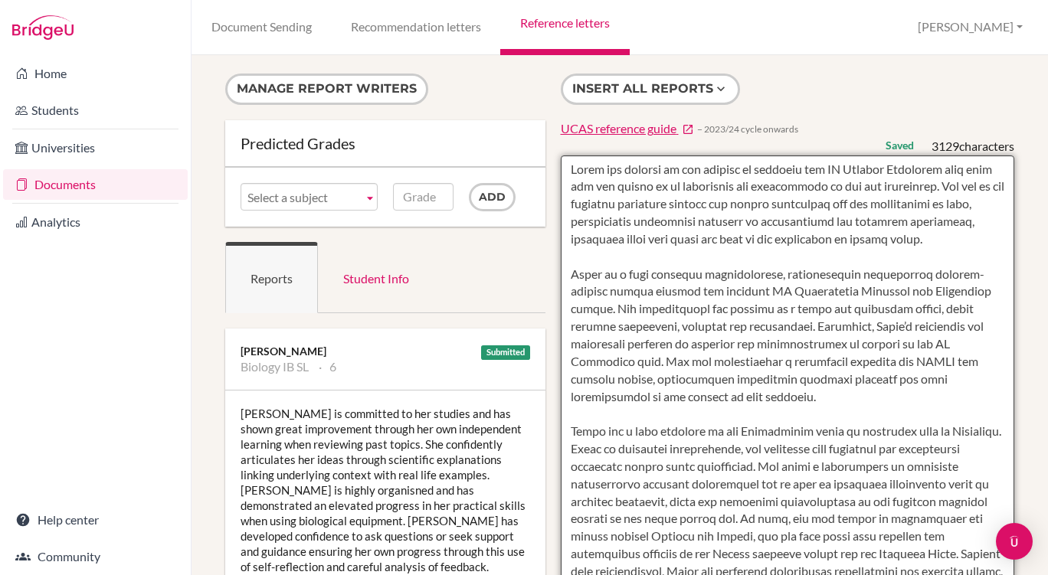
scroll to position [1, 0]
type textarea "Avnee has adapted to the demands of studying the IB Diploma Programme with ease…"
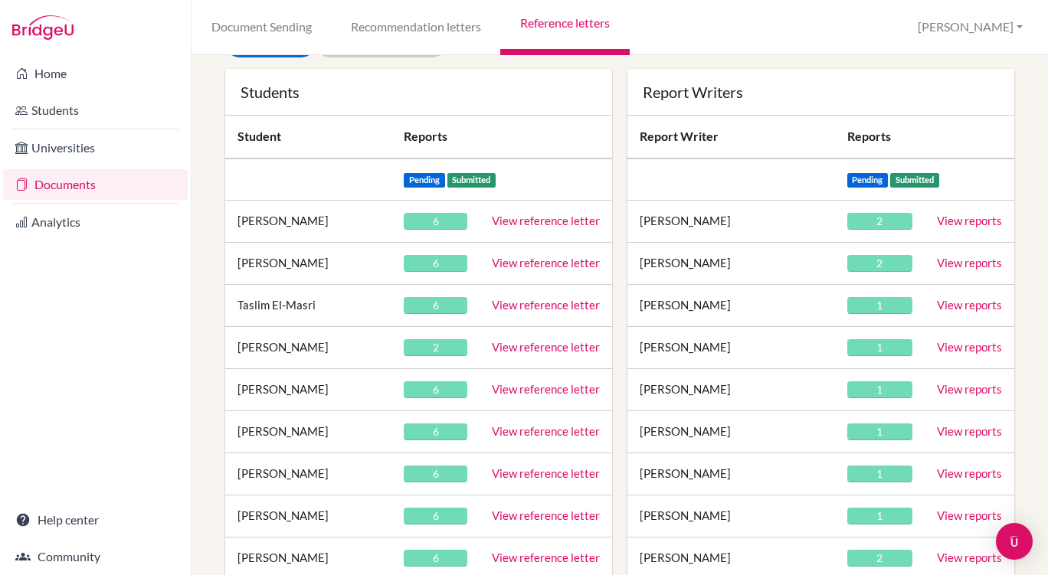
scroll to position [128, 0]
click at [523, 306] on link "View reference letter" at bounding box center [546, 304] width 108 height 14
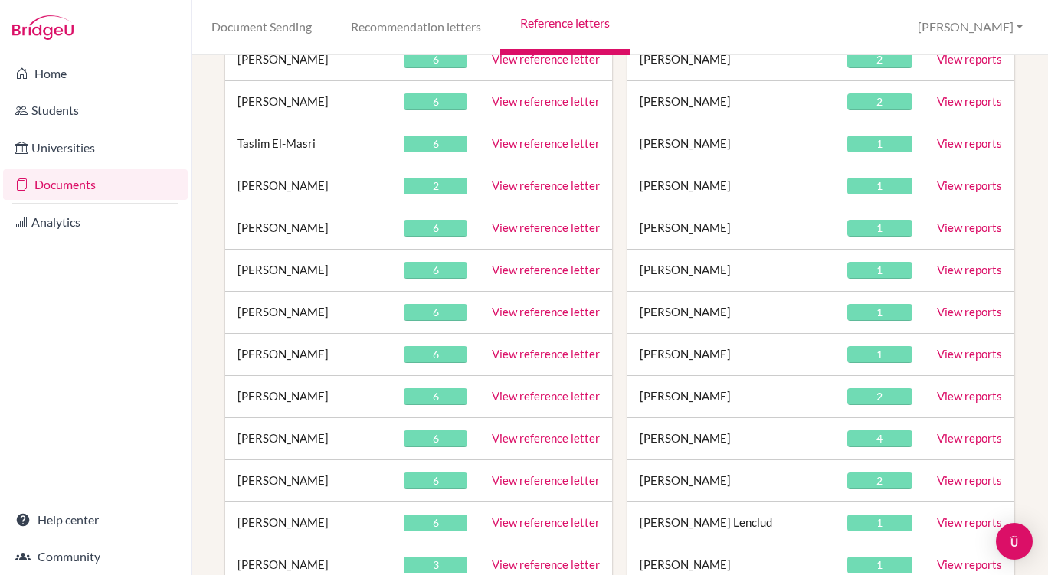
scroll to position [290, 0]
click at [529, 186] on link "View reference letter" at bounding box center [546, 185] width 108 height 14
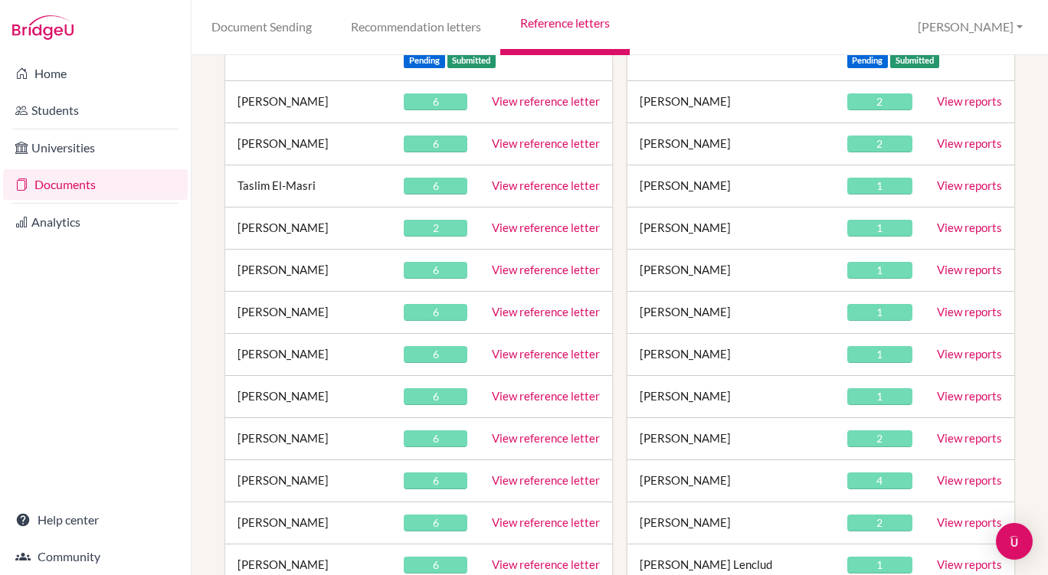
scroll to position [247, 0]
click at [533, 273] on link "View reference letter" at bounding box center [546, 269] width 108 height 14
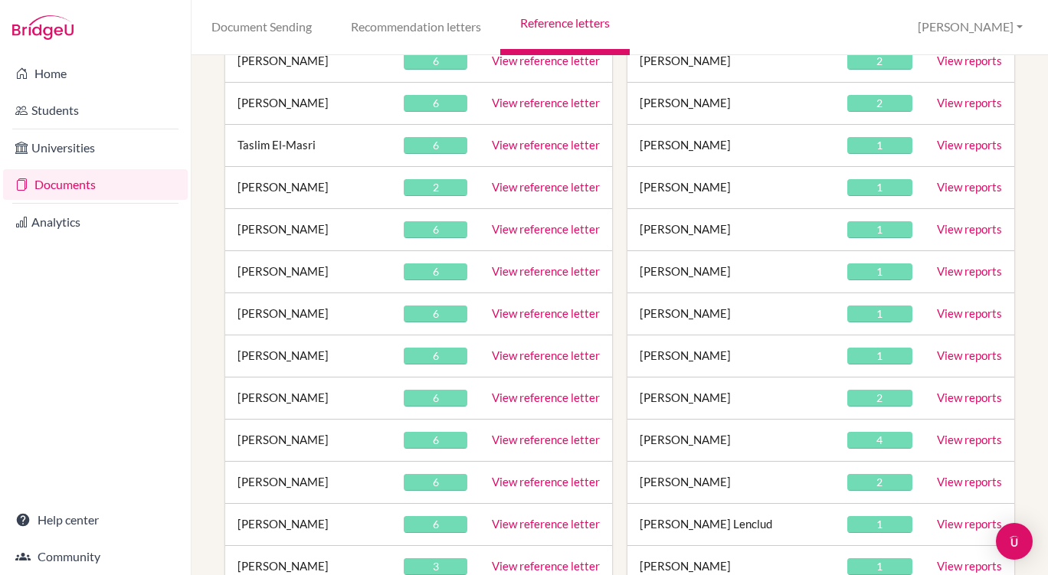
scroll to position [289, 0]
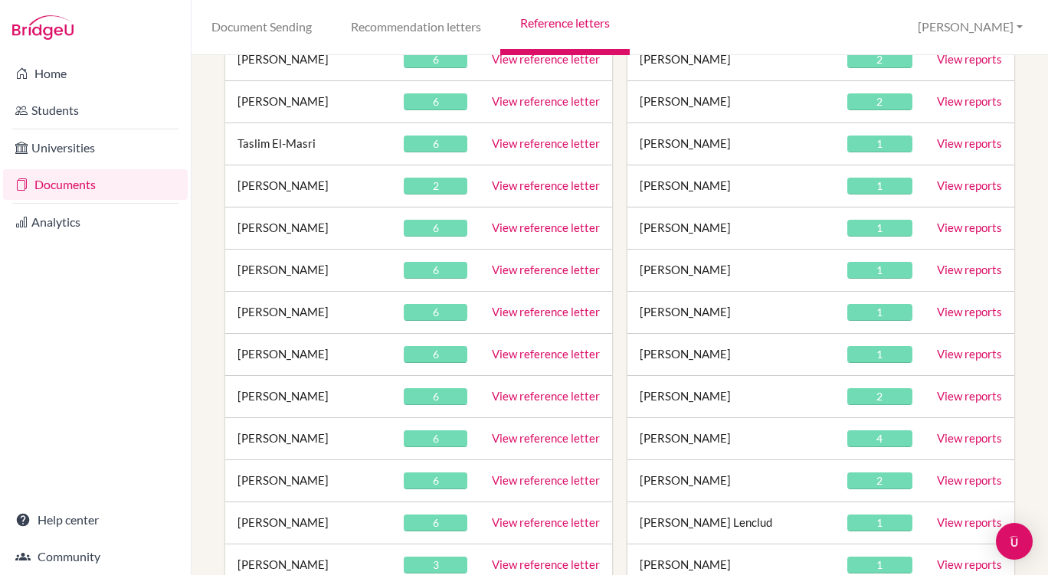
click at [520, 313] on link "View reference letter" at bounding box center [546, 312] width 108 height 14
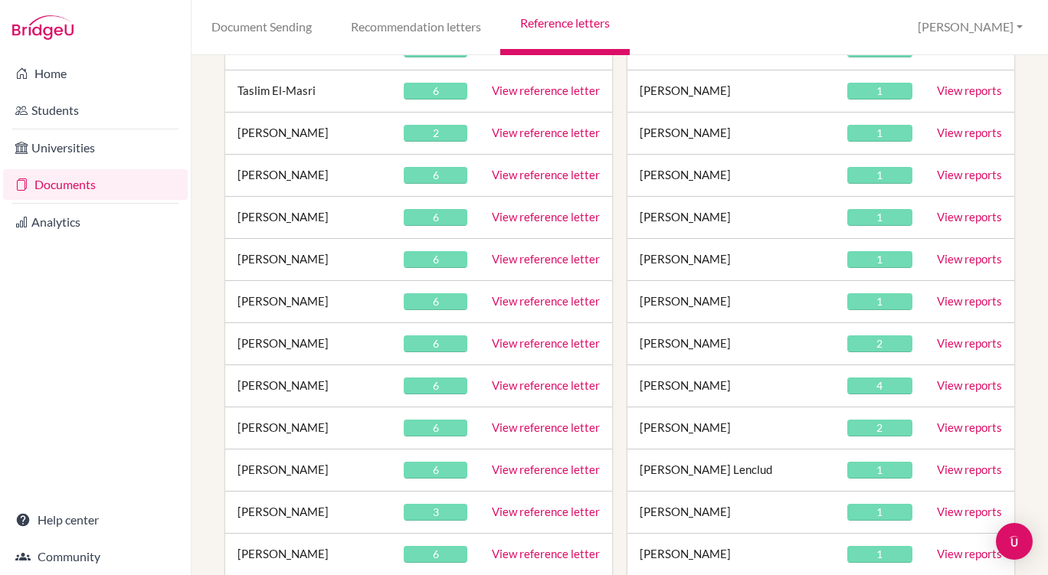
scroll to position [342, 0]
click at [523, 306] on link "View reference letter" at bounding box center [546, 300] width 108 height 14
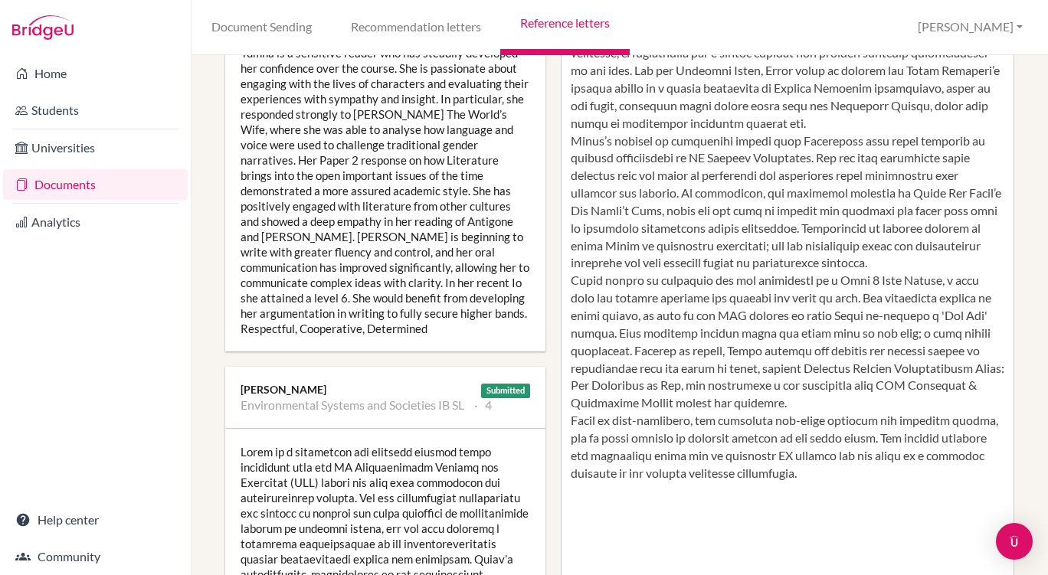
scroll to position [444, 0]
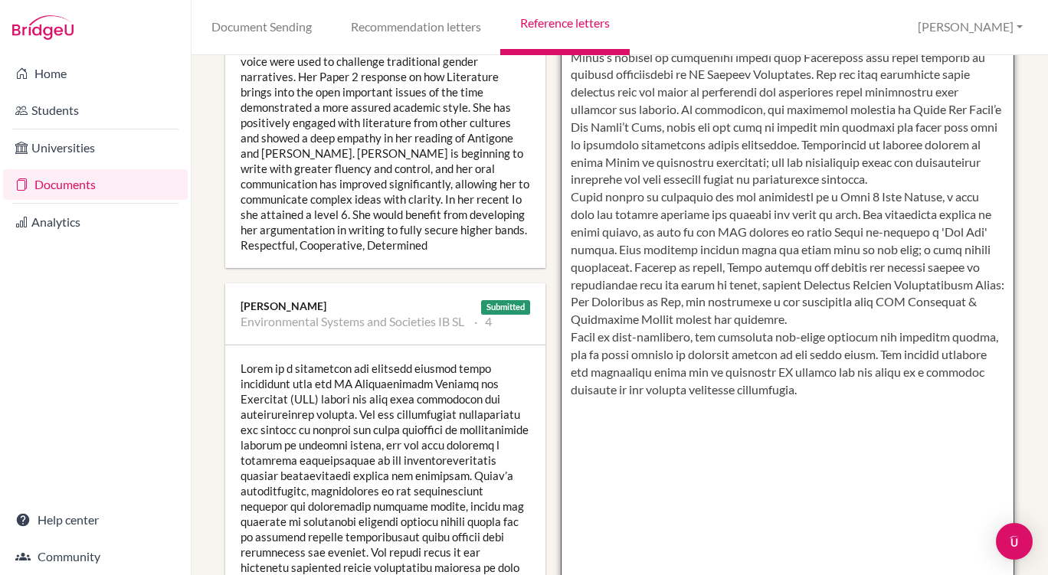
drag, startPoint x: 893, startPoint y: 337, endPoint x: 660, endPoint y: 289, distance: 237.8
click at [660, 289] on textarea at bounding box center [788, 153] width 454 height 885
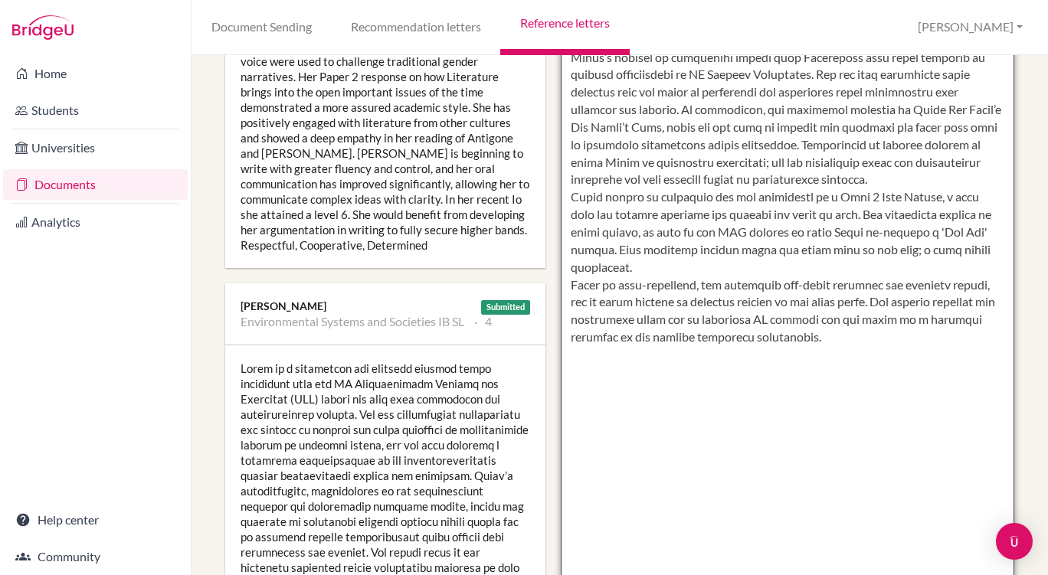
paste textarea "Outside of school, Yumna pursues her passion for graphic design by researching …"
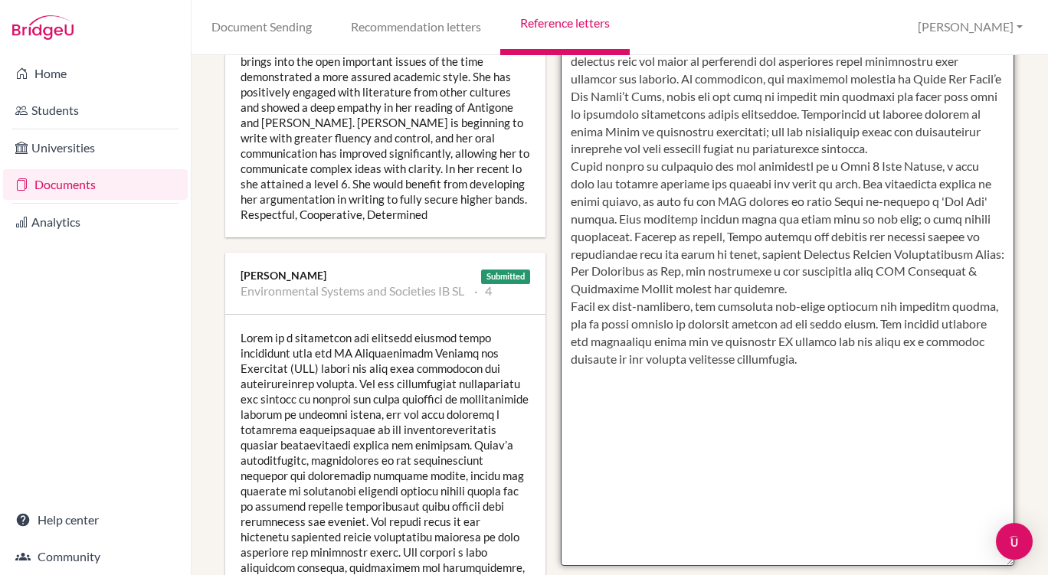
scroll to position [474, 0]
drag, startPoint x: 890, startPoint y: 309, endPoint x: 665, endPoint y: 258, distance: 231.0
click at [665, 258] on textarea at bounding box center [788, 123] width 454 height 885
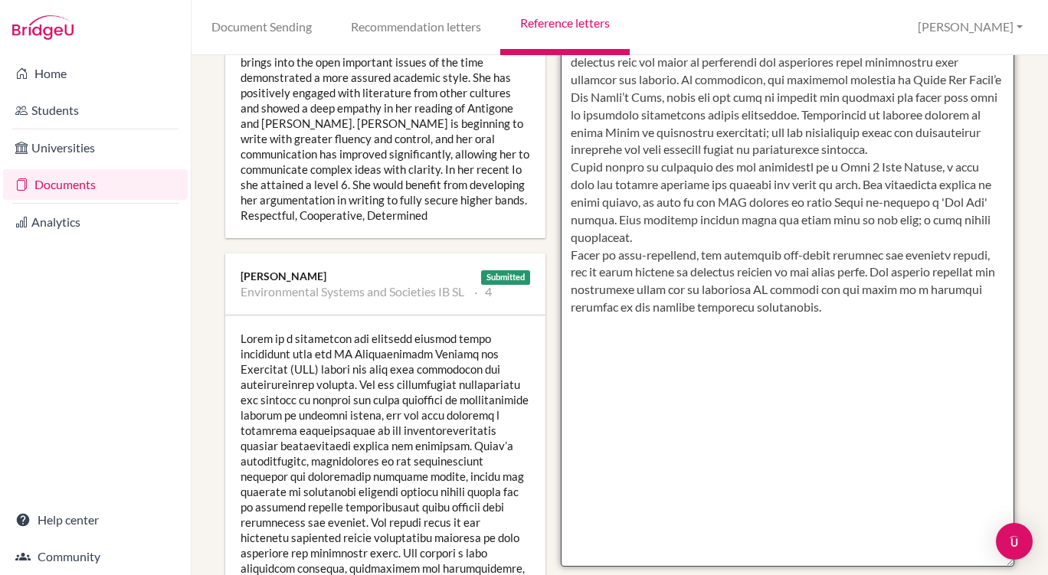
paste textarea "Outside of school, Yumna pursues her passion for graphic design by researching …"
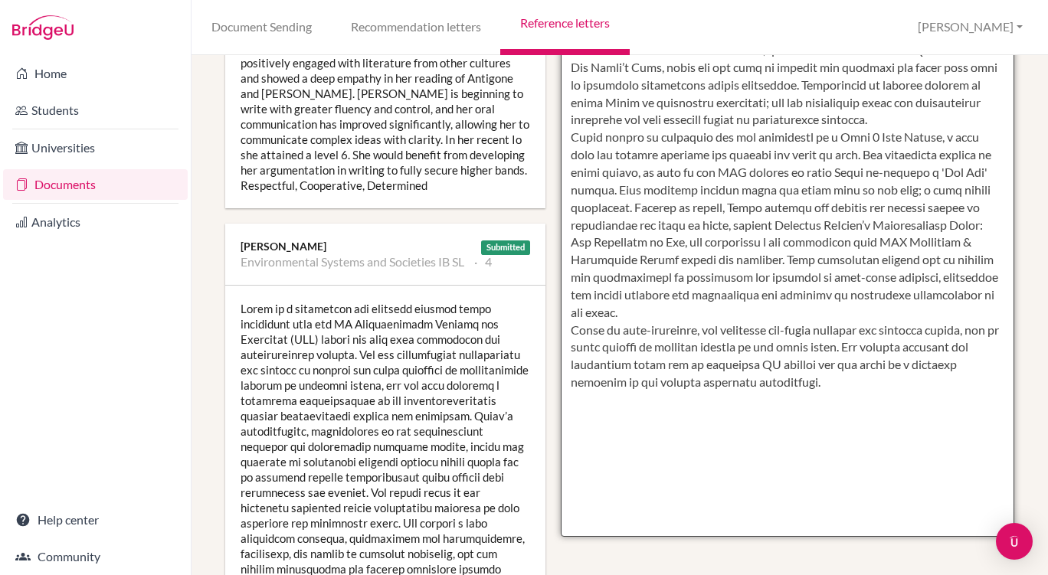
scroll to position [564, 0]
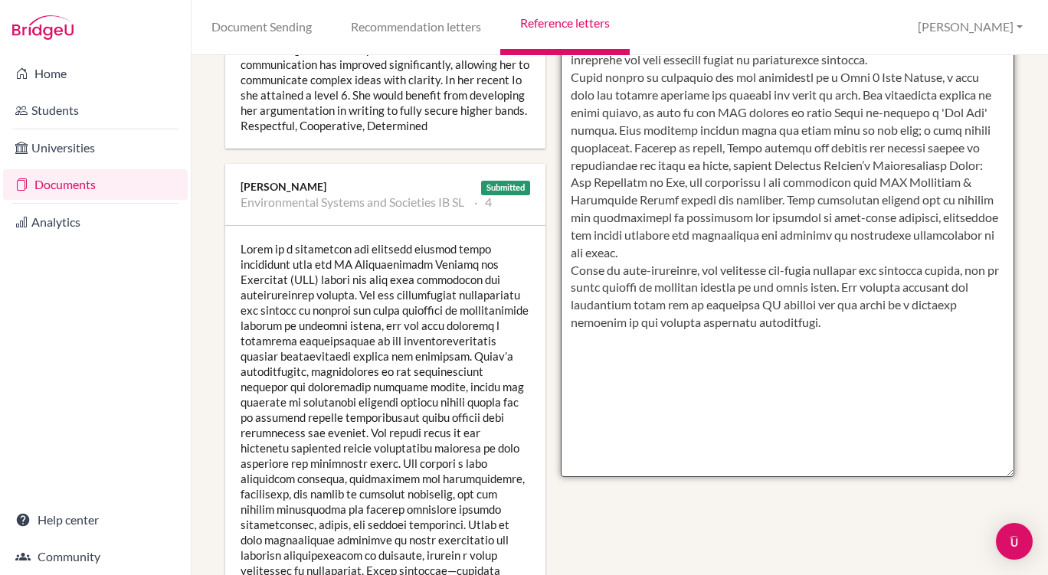
click at [771, 236] on textarea at bounding box center [788, 34] width 454 height 885
drag, startPoint x: 788, startPoint y: 267, endPoint x: 889, endPoint y: 218, distance: 112.4
click at [889, 218] on textarea at bounding box center [788, 34] width 454 height 885
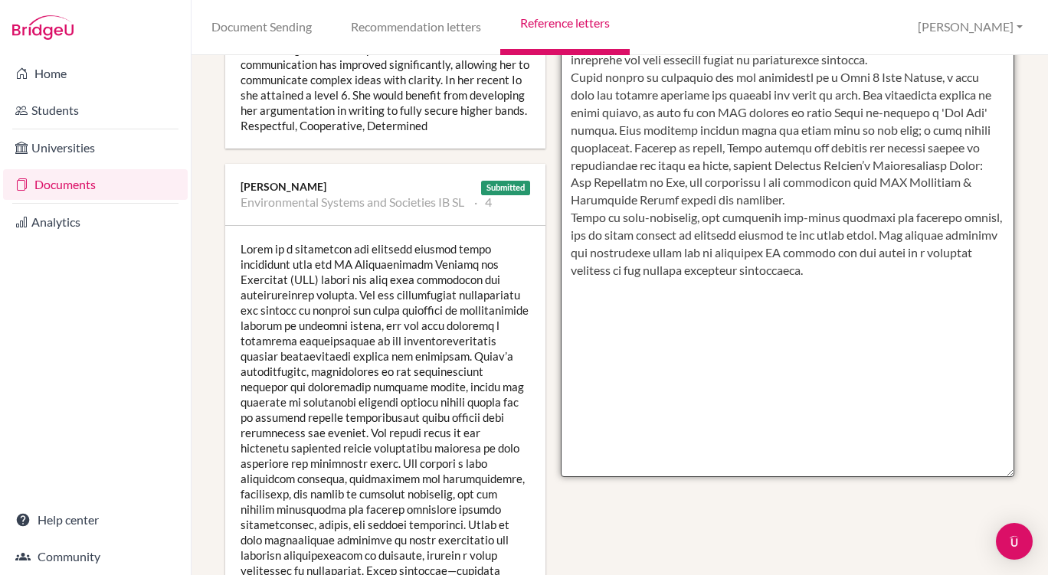
paste textarea "This experience deepened her understanding of creative strategy in real-world s…"
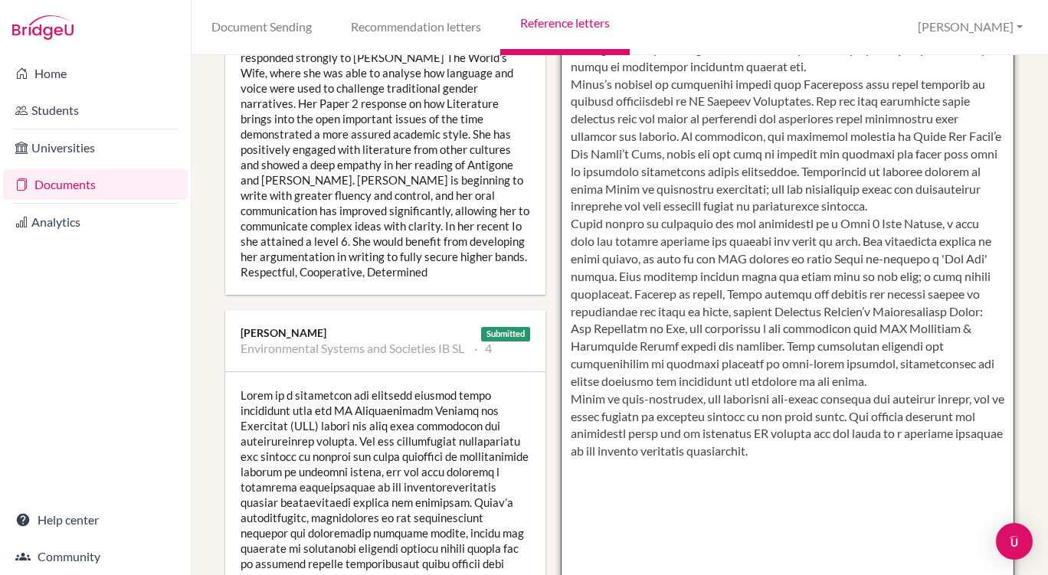
scroll to position [491, 0]
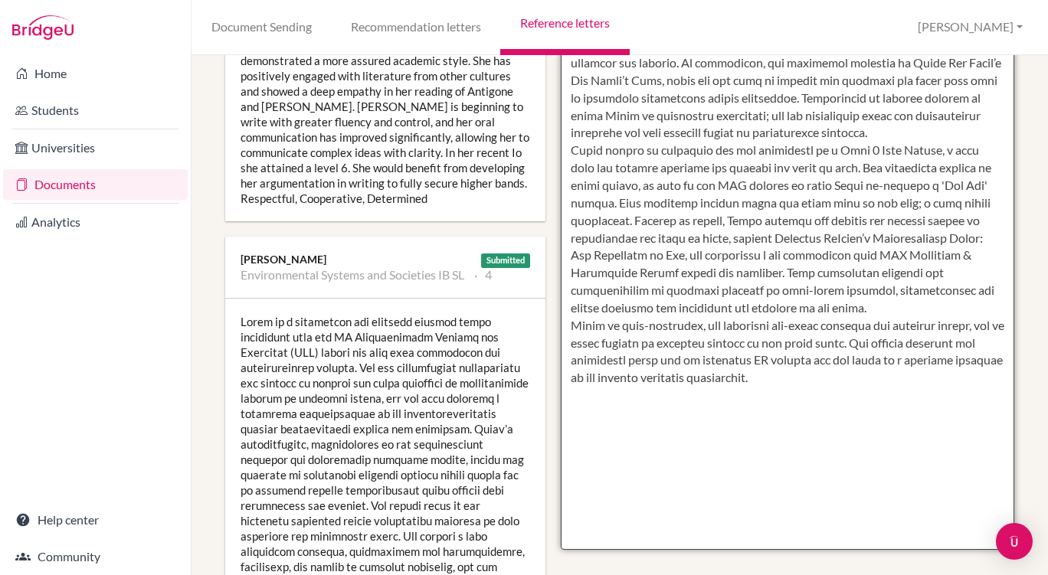
click at [896, 317] on textarea at bounding box center [788, 107] width 454 height 885
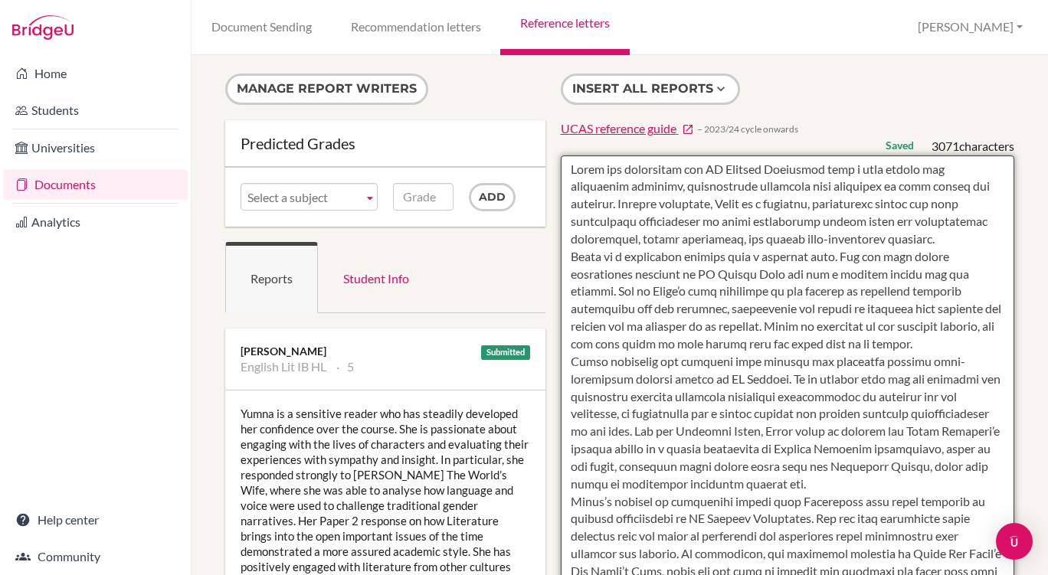
type textarea "Yumna has approached the IB Diploma Programme with a most robust and determined…"
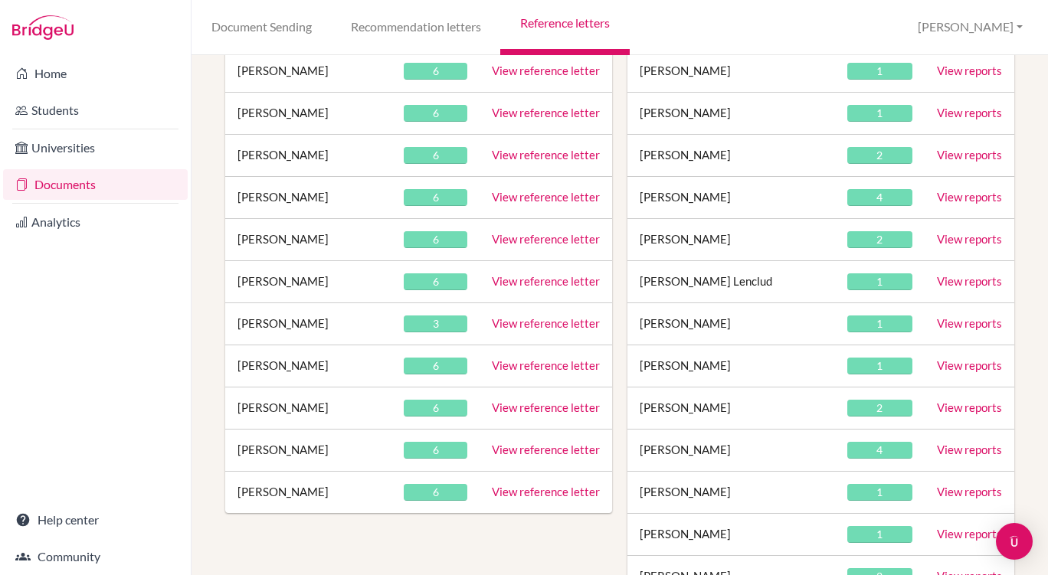
scroll to position [571, 0]
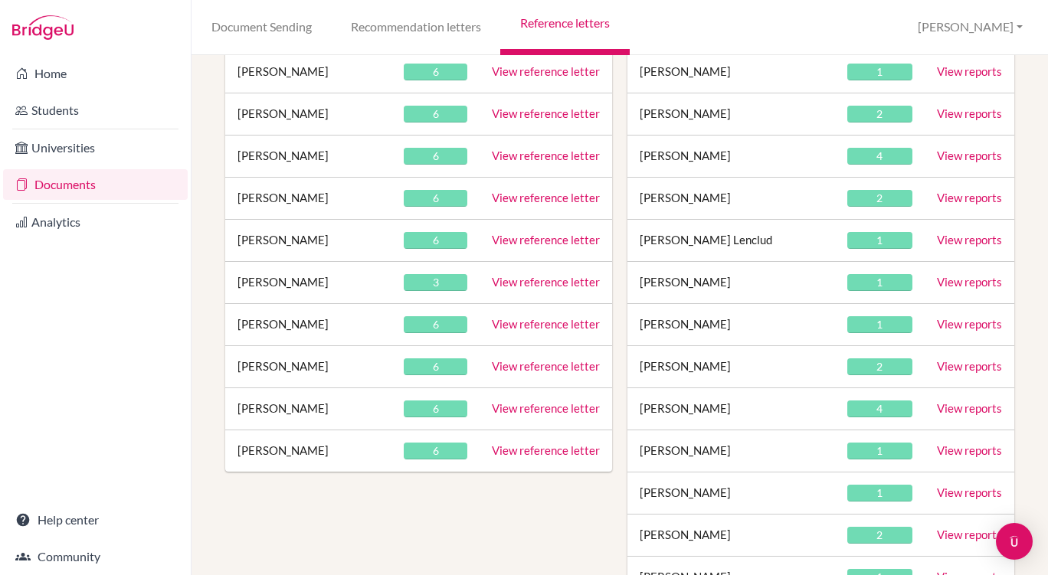
click at [535, 453] on link "View reference letter" at bounding box center [546, 450] width 108 height 14
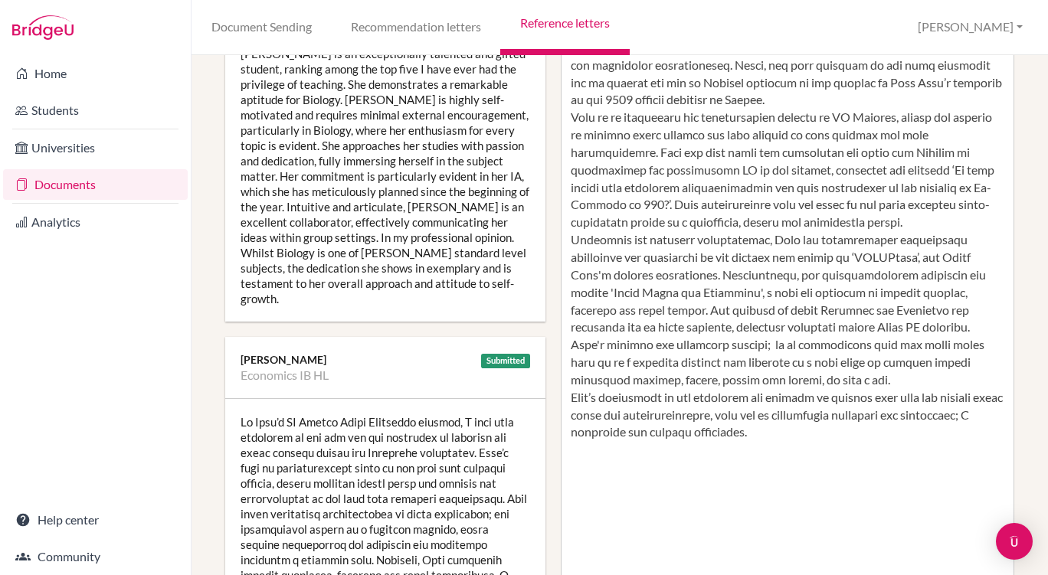
scroll to position [420, 0]
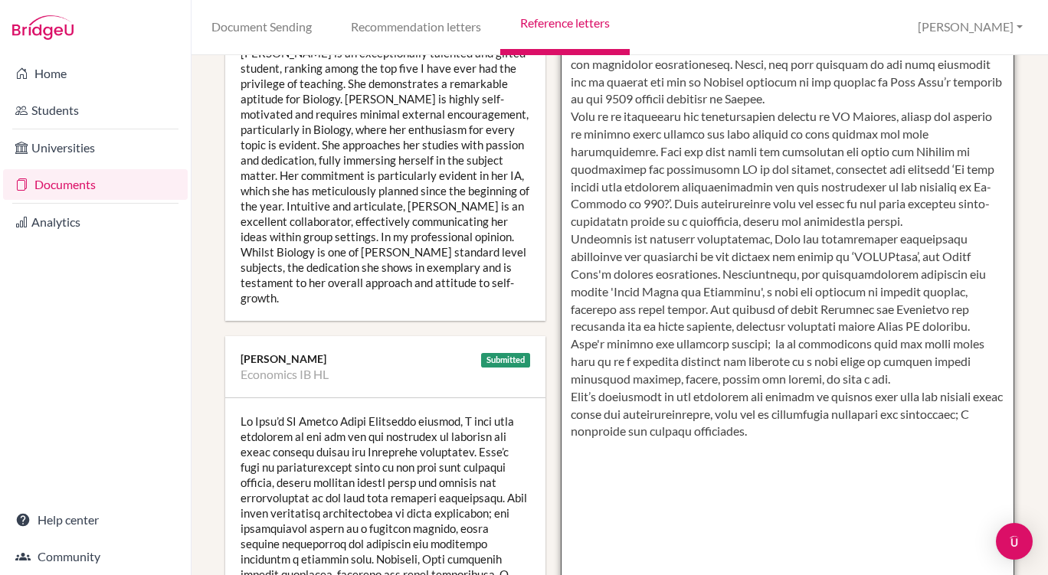
drag, startPoint x: 616, startPoint y: 363, endPoint x: 568, endPoint y: 266, distance: 108.6
click at [568, 266] on textarea at bounding box center [788, 178] width 454 height 885
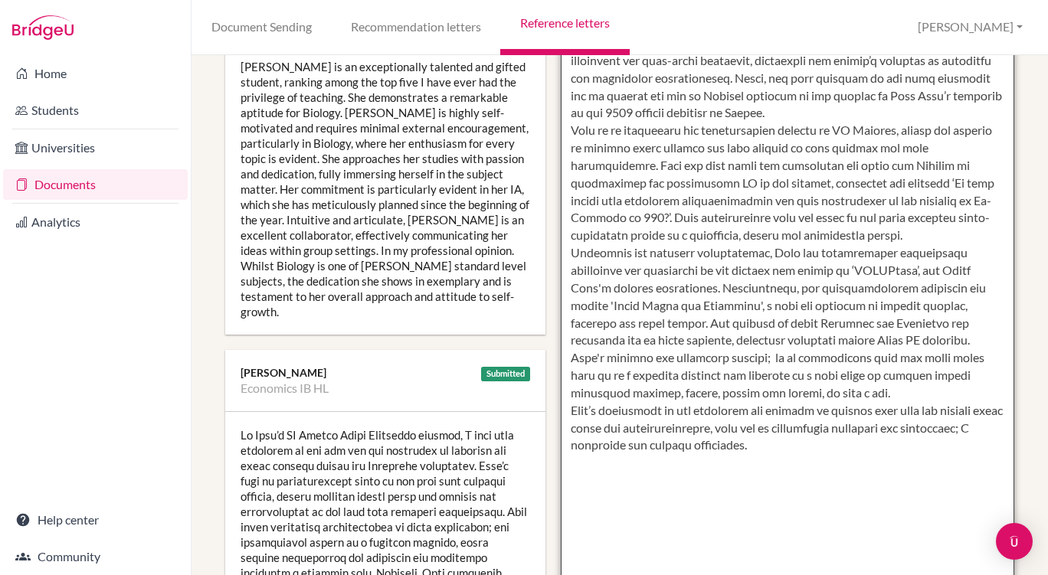
scroll to position [407, 0]
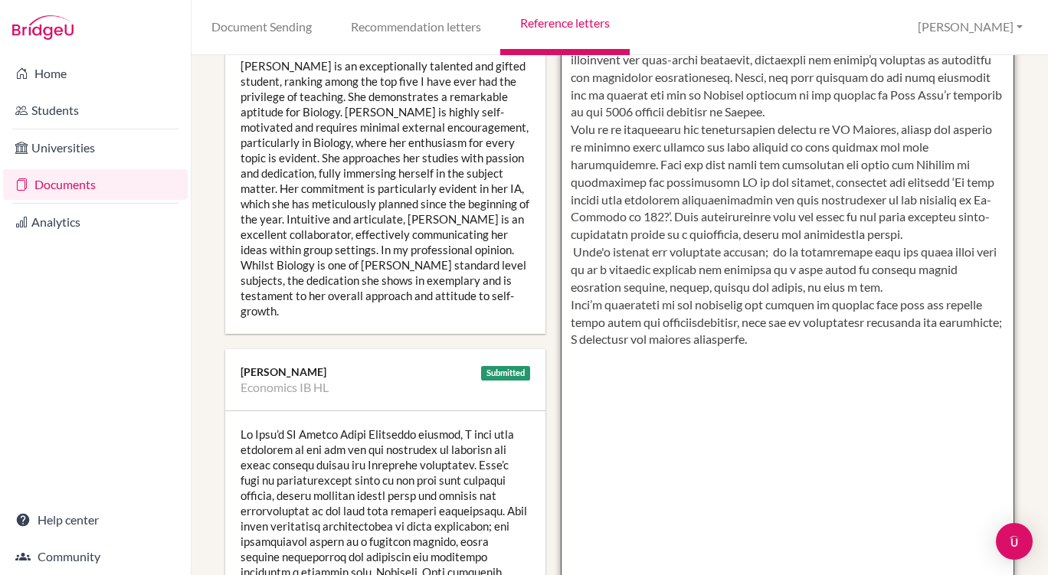
paste textarea "Alongside her academic achievements, Raya has demonstrated exceptional initiati…"
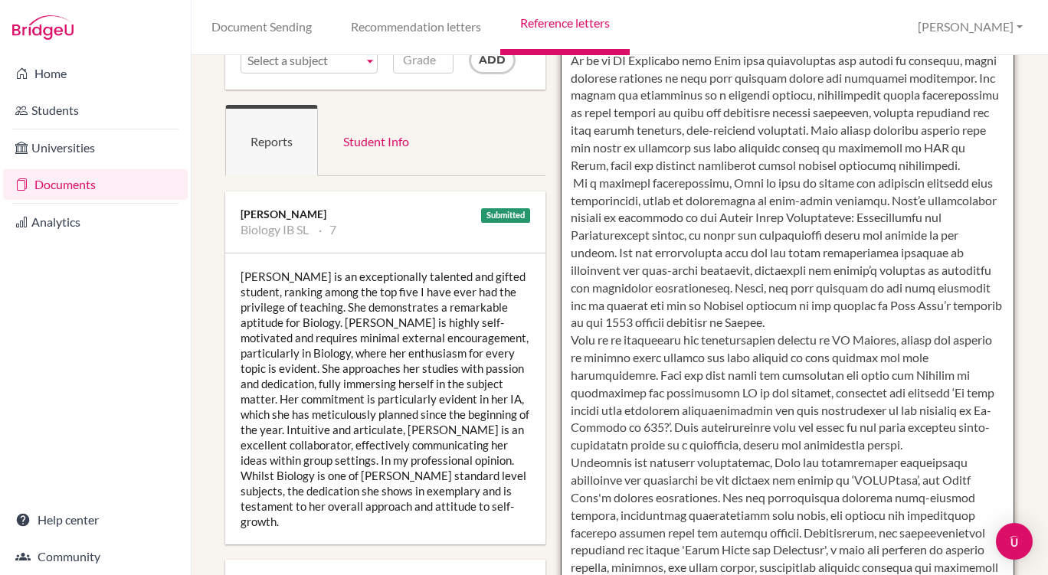
scroll to position [0, 0]
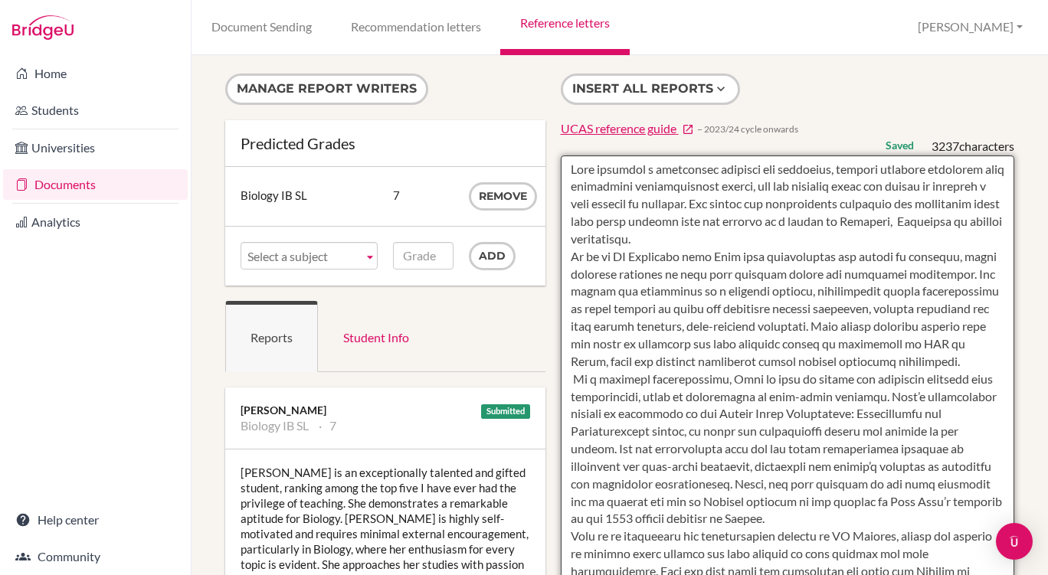
drag, startPoint x: 830, startPoint y: 475, endPoint x: 621, endPoint y: 31, distance: 490.3
click at [621, 31] on div "Document Sending Recommendation letters Reference letters Olivia Profile School…" at bounding box center [619, 287] width 856 height 575
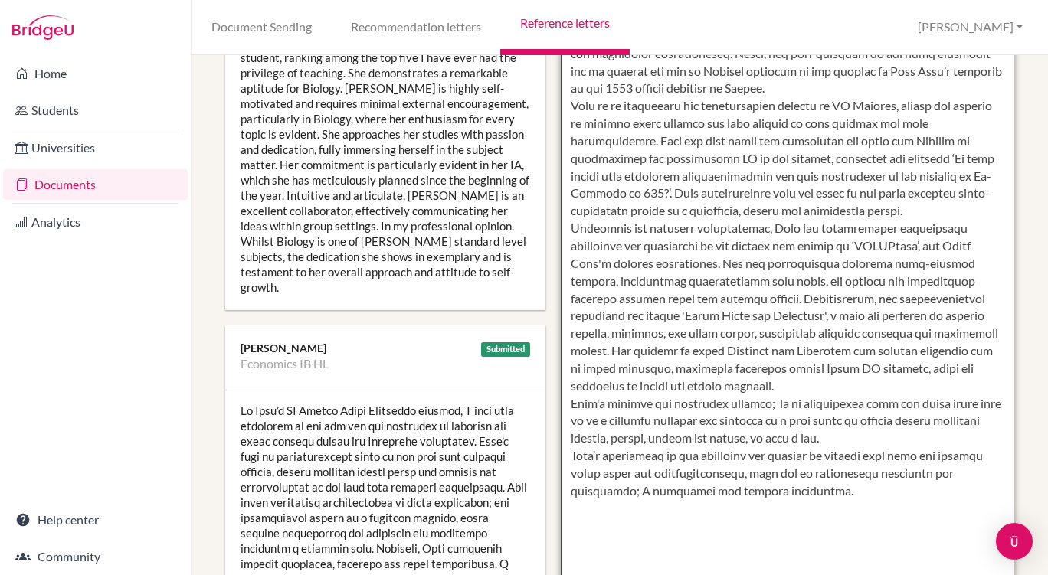
scroll to position [431, 0]
click at [756, 424] on textarea at bounding box center [788, 166] width 454 height 885
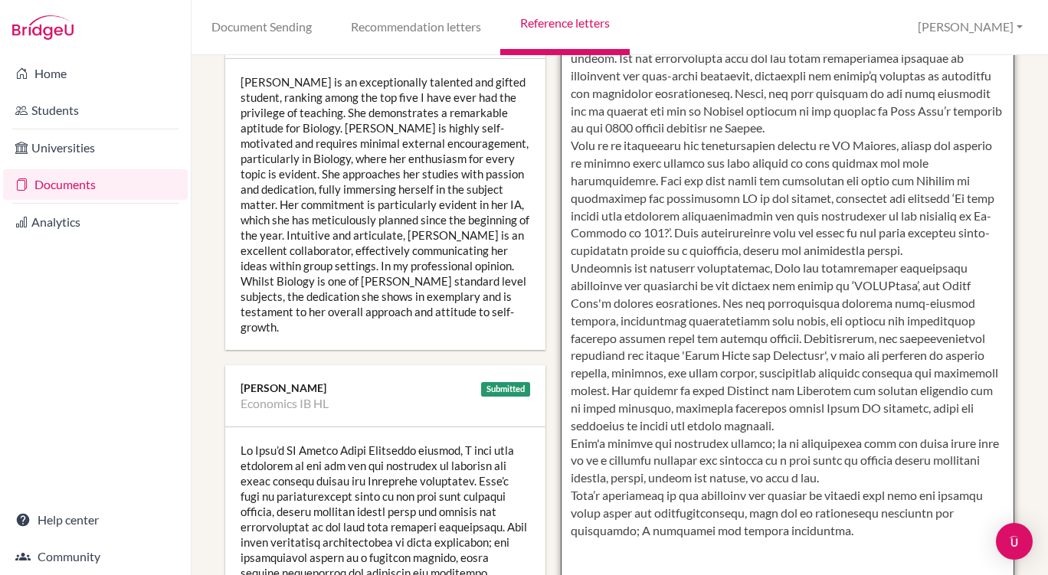
scroll to position [385, 0]
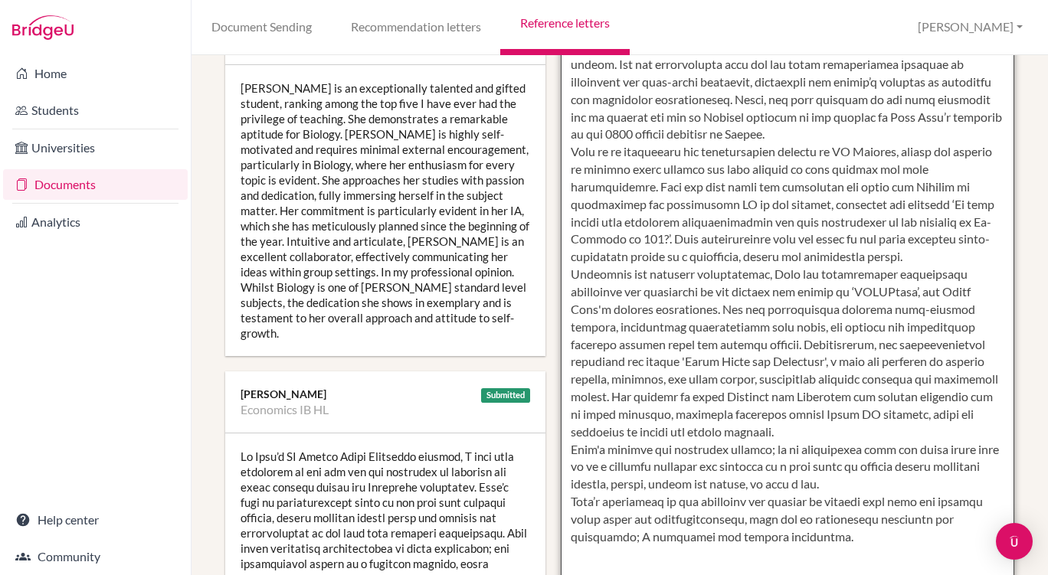
click at [946, 399] on textarea at bounding box center [788, 213] width 454 height 885
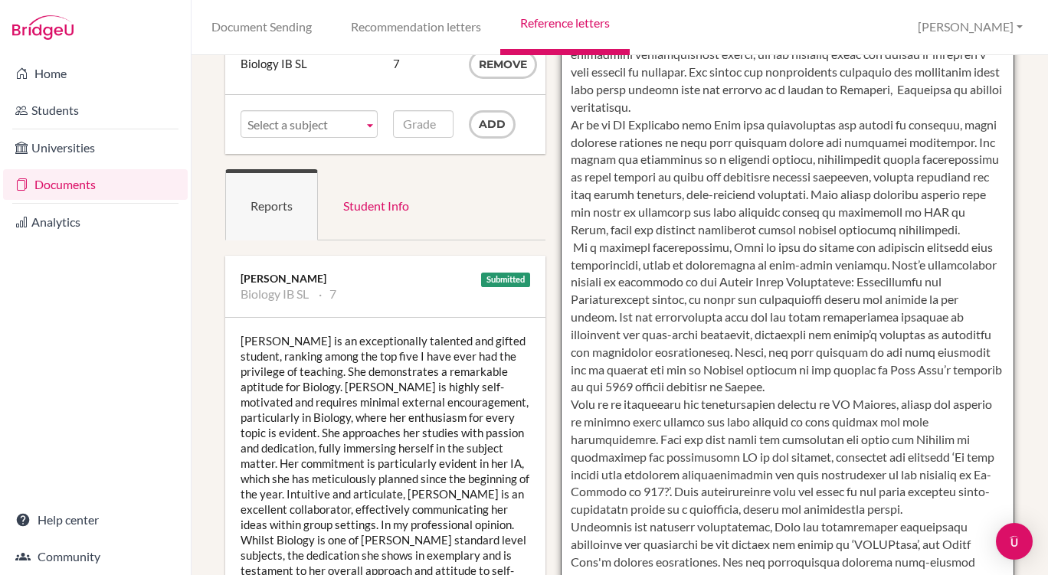
scroll to position [0, 0]
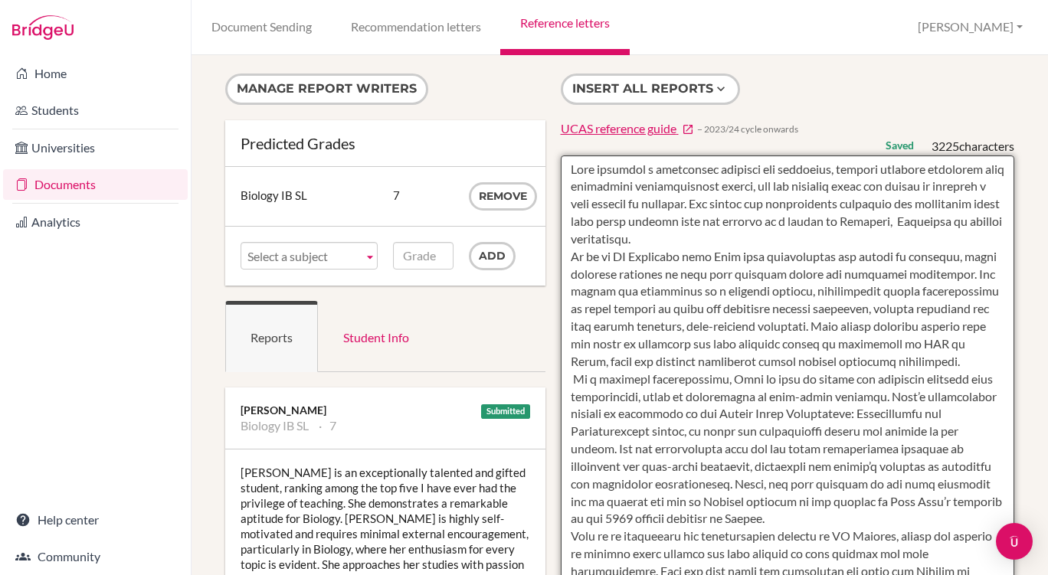
type textarea "Raya combines a remarkable capacity for dedicated, focused academic endeavour w…"
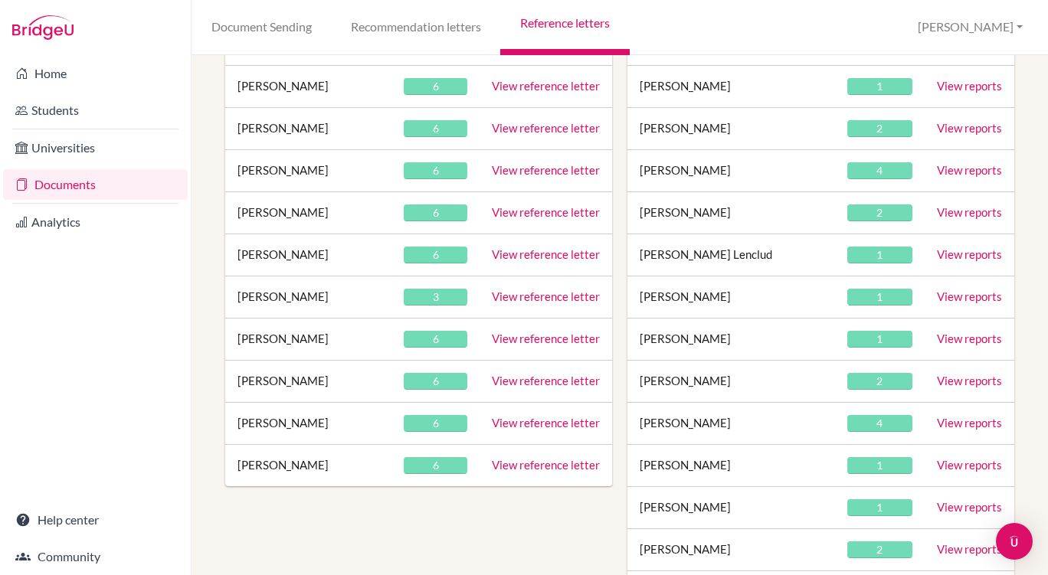
scroll to position [564, 0]
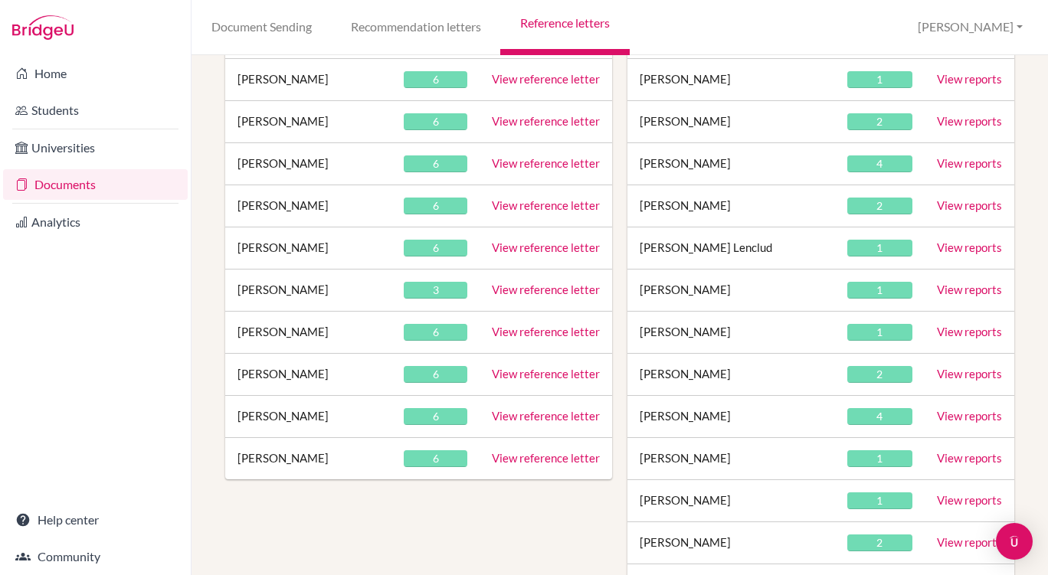
click at [532, 414] on link "View reference letter" at bounding box center [546, 416] width 108 height 14
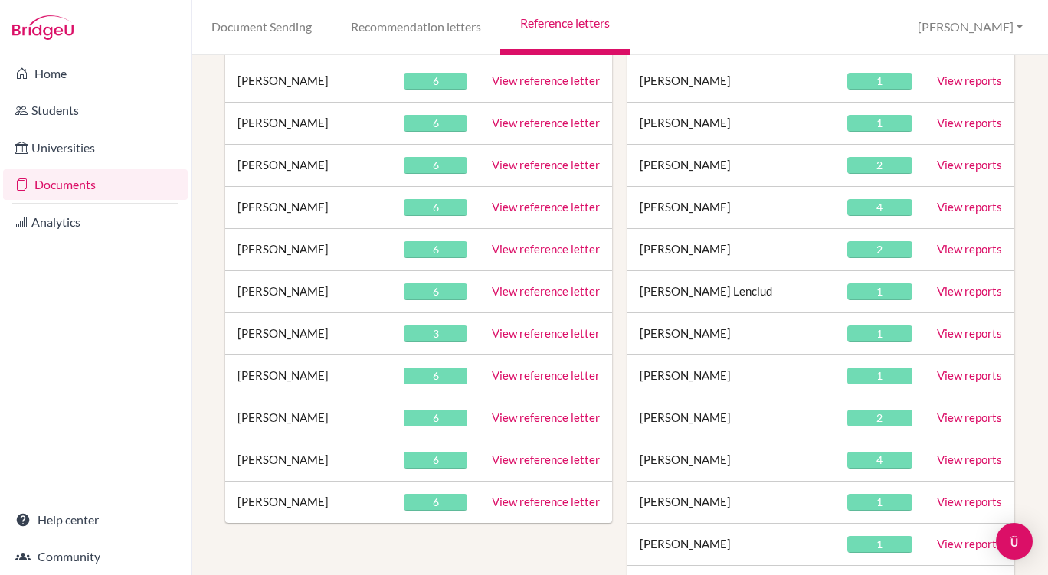
scroll to position [521, 0]
click at [506, 420] on link "View reference letter" at bounding box center [546, 417] width 108 height 14
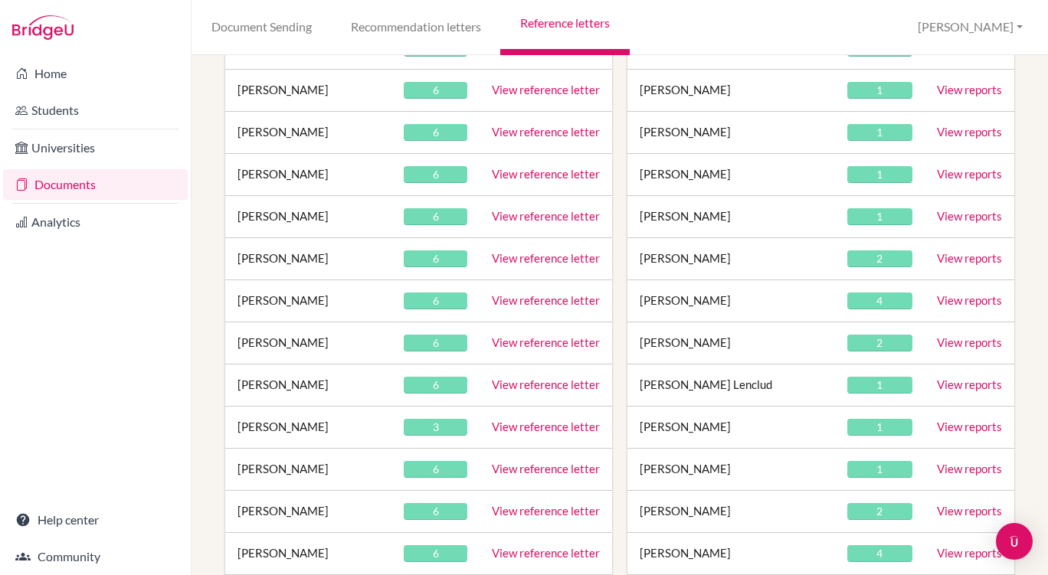
scroll to position [466, 0]
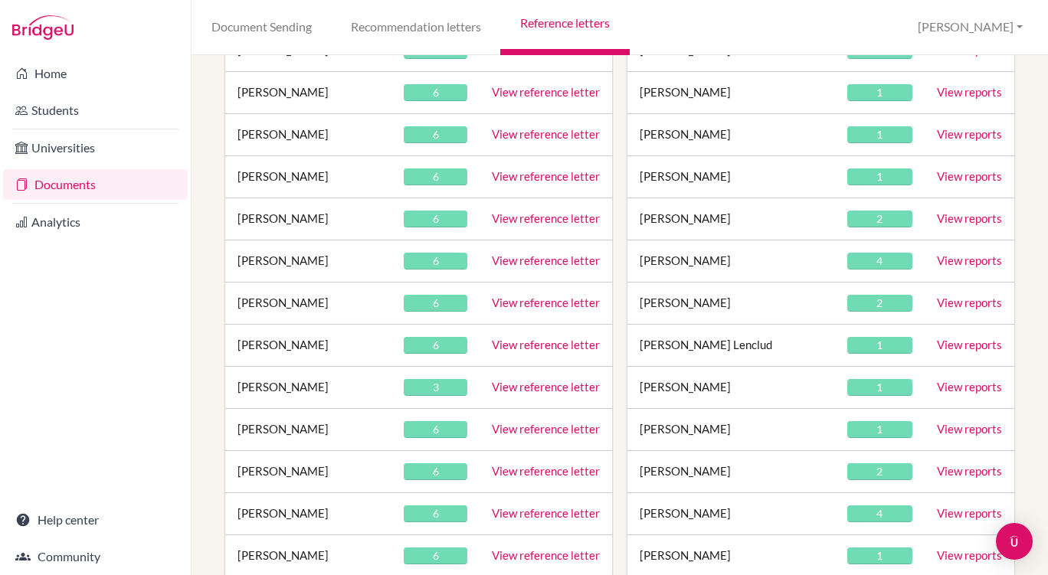
click at [534, 433] on link "View reference letter" at bounding box center [546, 429] width 108 height 14
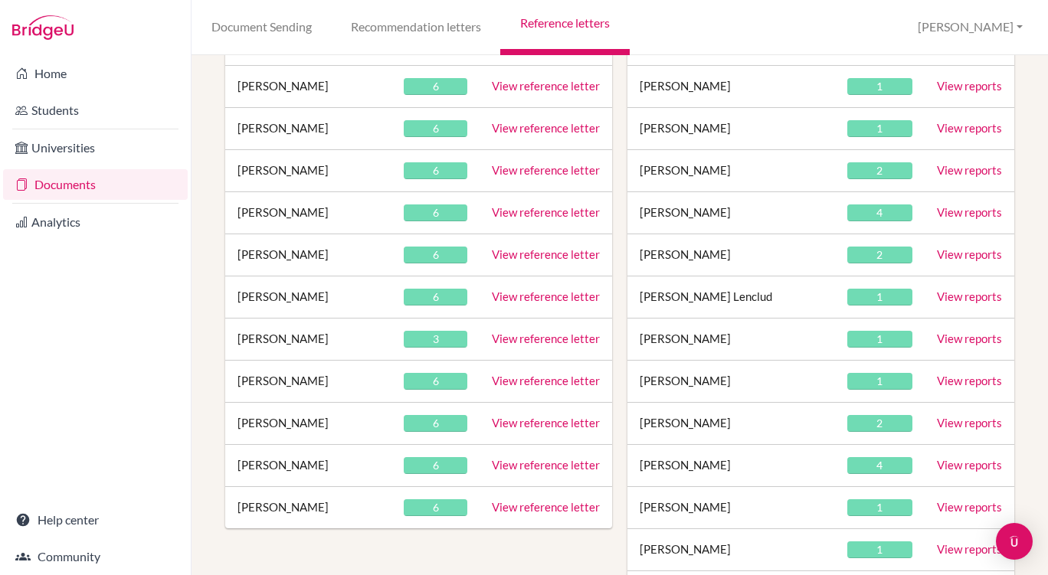
scroll to position [516, 0]
click at [534, 341] on link "View reference letter" at bounding box center [546, 338] width 108 height 14
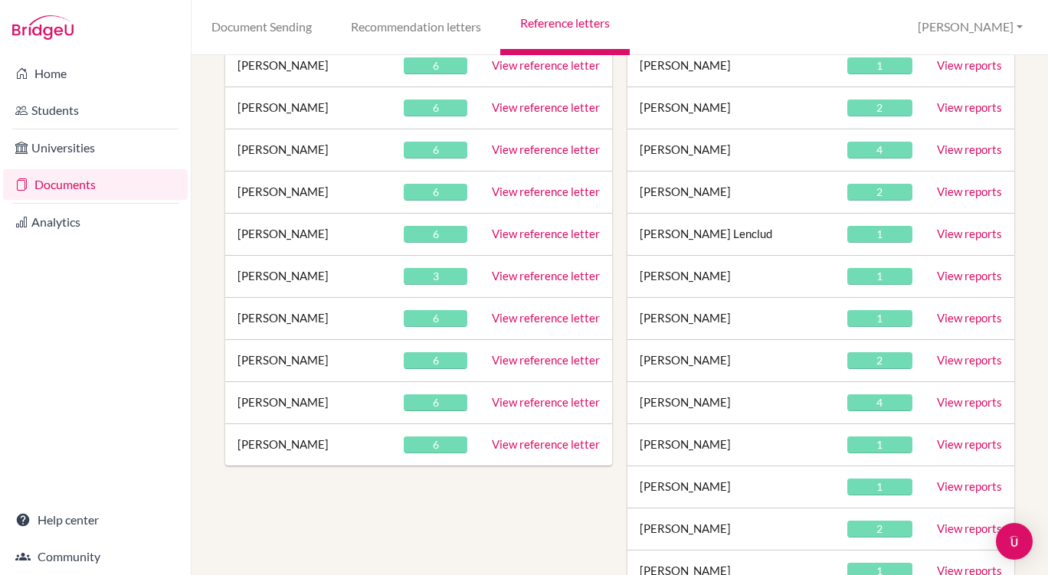
scroll to position [578, 0]
click at [512, 236] on link "View reference letter" at bounding box center [546, 233] width 108 height 14
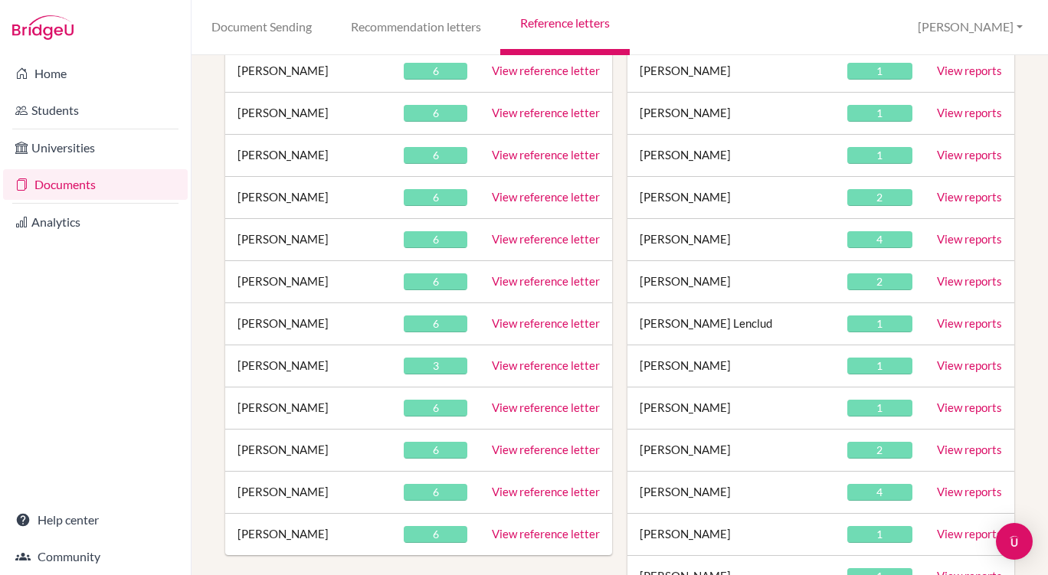
scroll to position [489, 0]
click at [527, 280] on link "View reference letter" at bounding box center [546, 280] width 108 height 14
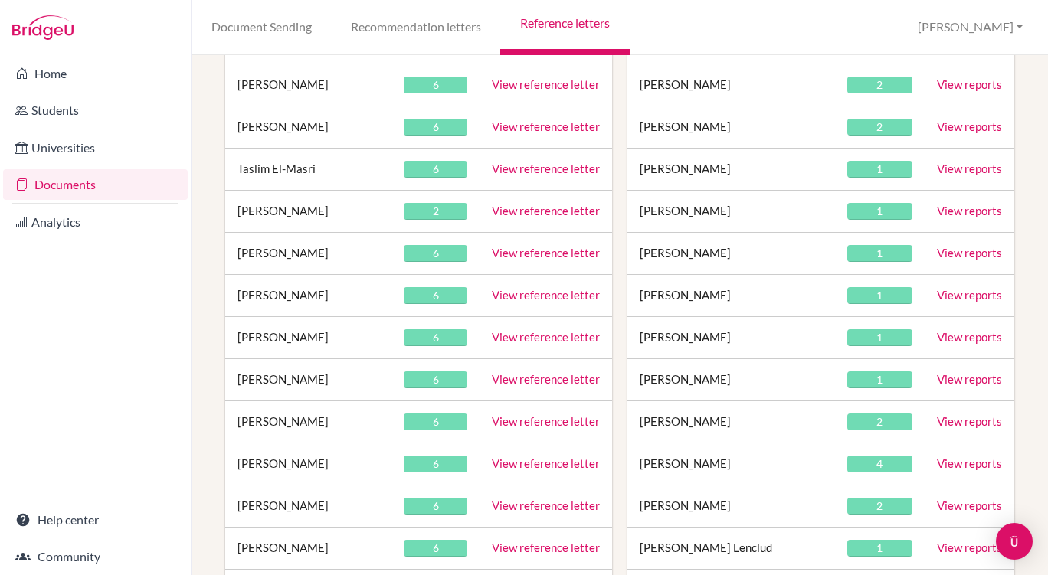
scroll to position [337, 0]
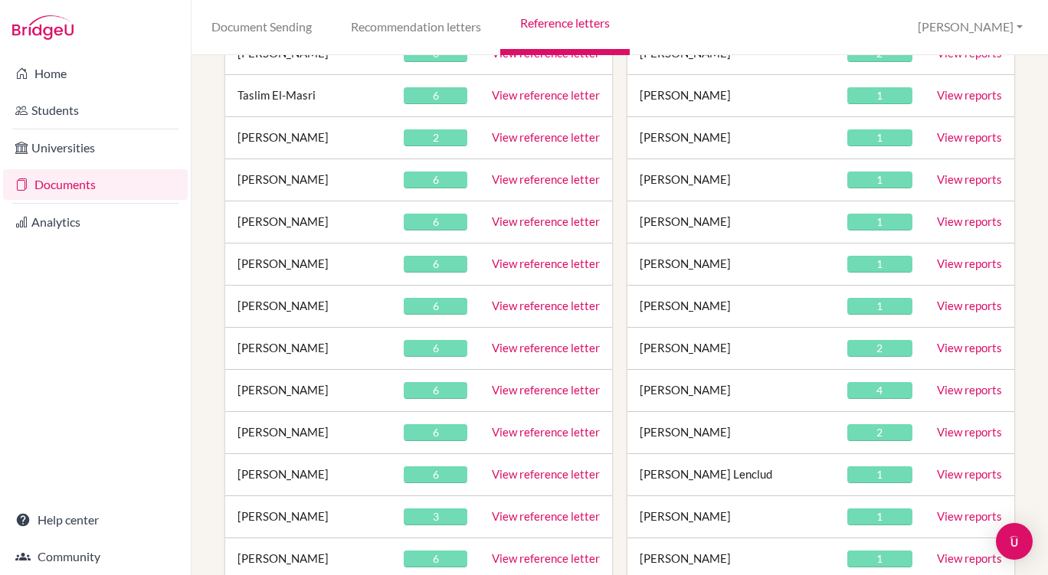
click at [521, 349] on link "View reference letter" at bounding box center [546, 348] width 108 height 14
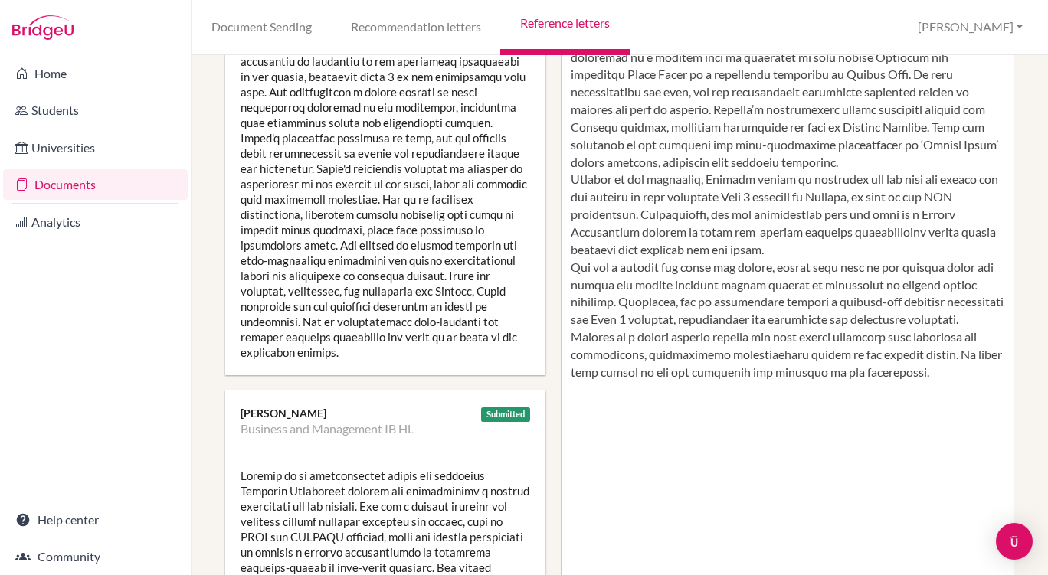
scroll to position [443, 0]
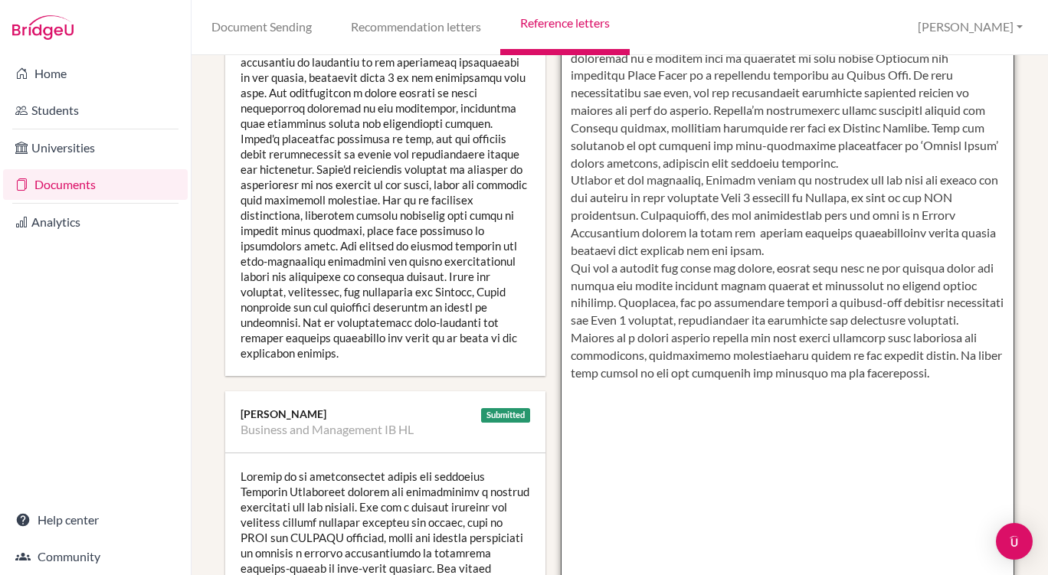
drag, startPoint x: 944, startPoint y: 323, endPoint x: 898, endPoint y: 254, distance: 83.5
click at [898, 254] on textarea at bounding box center [788, 154] width 454 height 885
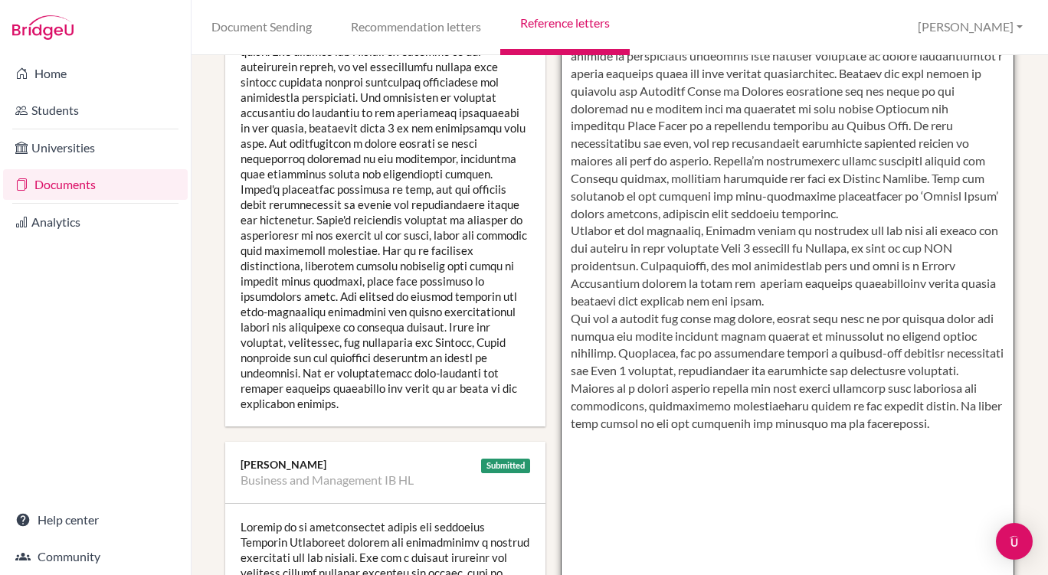
scroll to position [392, 0]
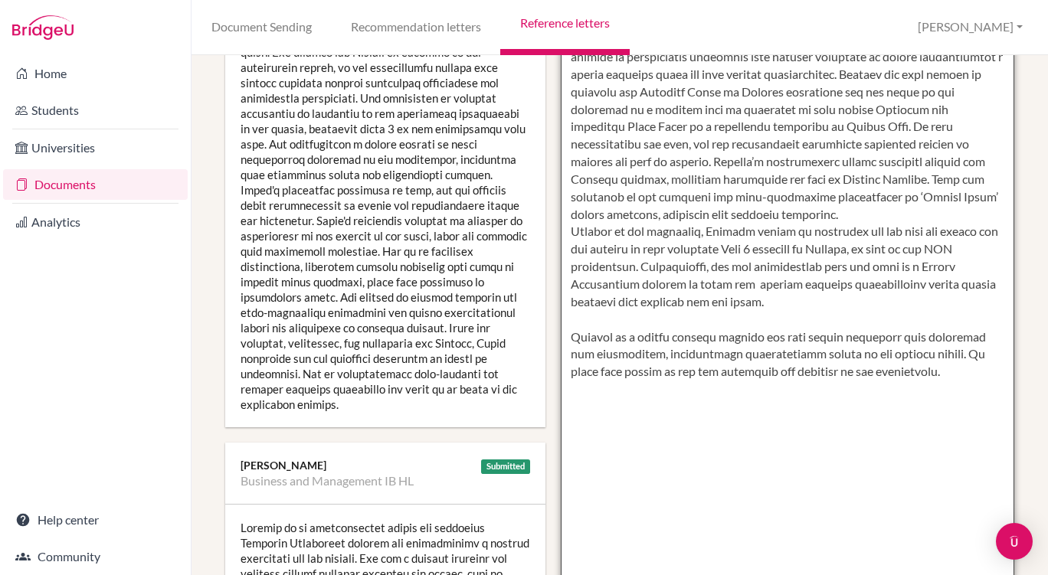
paste textarea "She has a passion for music and acting, having been part of the chamber choir a…"
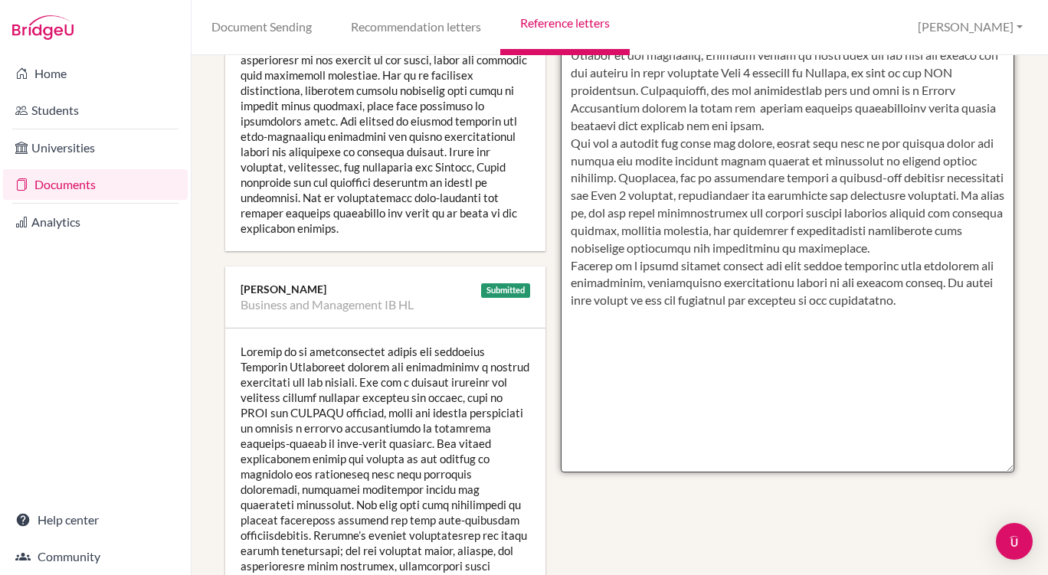
scroll to position [570, 0]
click at [754, 231] on textarea at bounding box center [788, 28] width 454 height 885
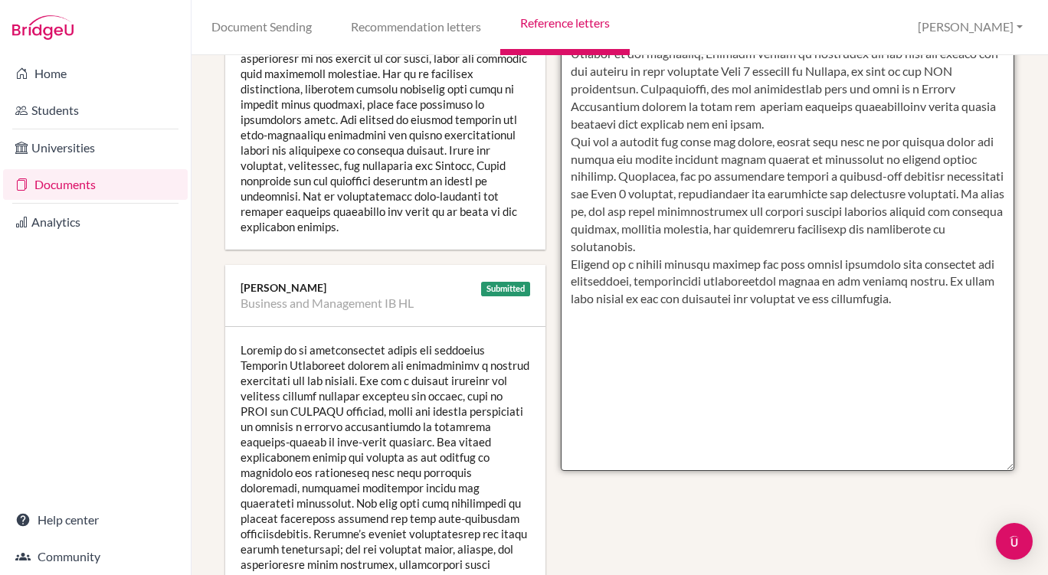
click at [840, 230] on textarea at bounding box center [788, 28] width 454 height 885
click at [910, 228] on textarea at bounding box center [788, 28] width 454 height 885
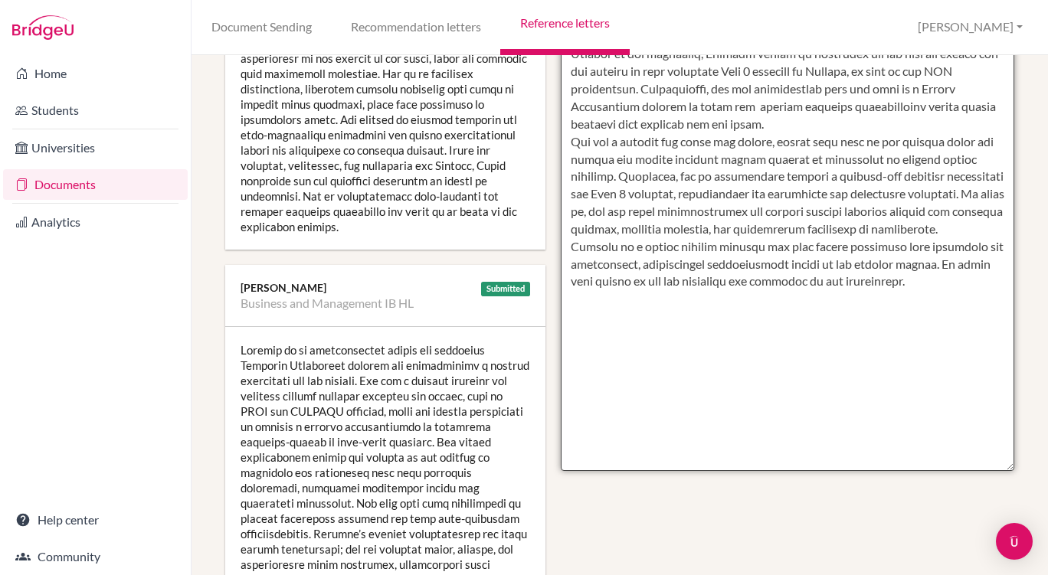
click at [922, 229] on textarea at bounding box center [788, 28] width 454 height 885
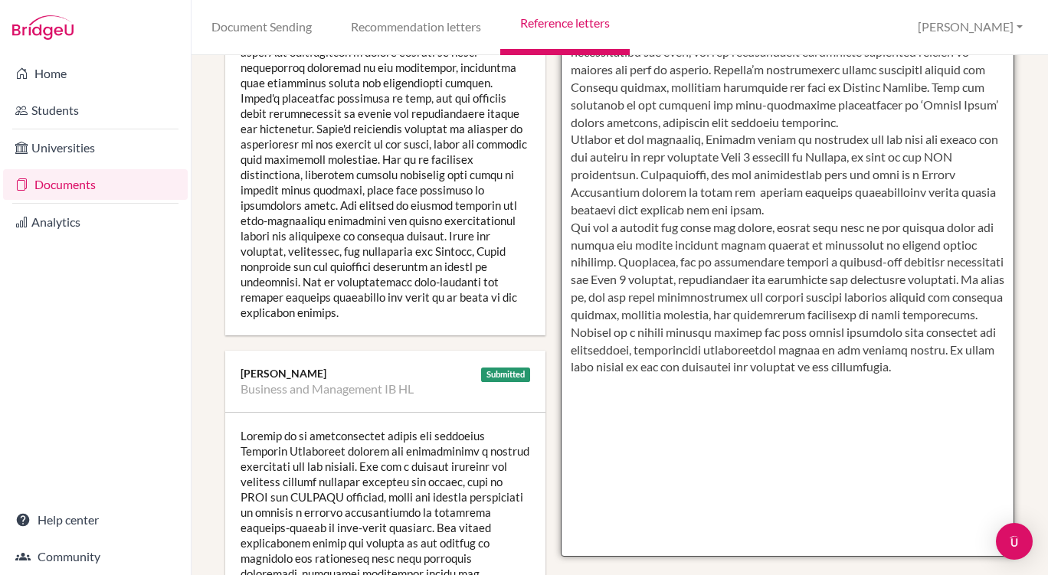
scroll to position [483, 0]
click at [945, 388] on textarea at bounding box center [788, 114] width 454 height 885
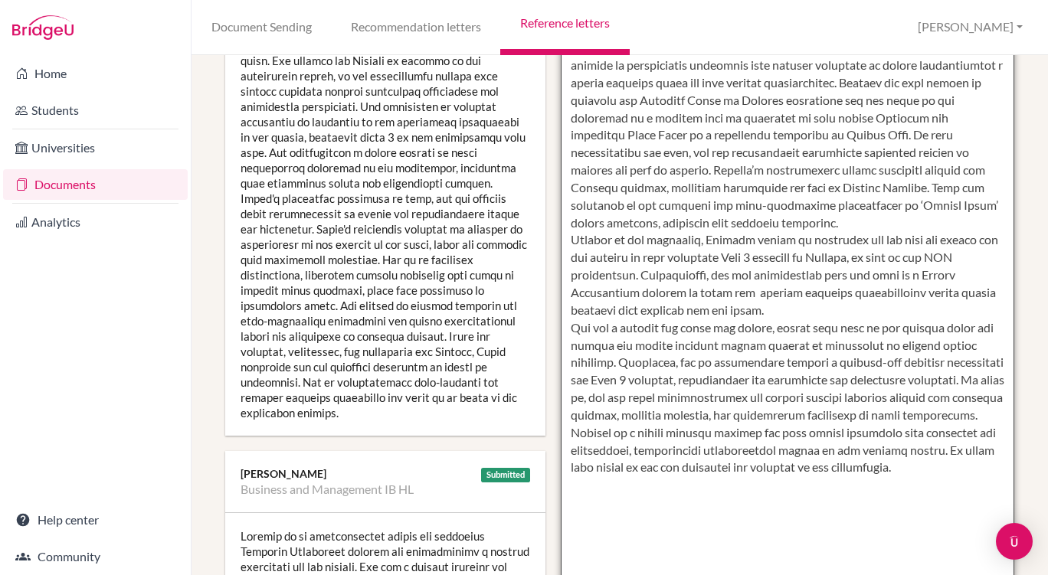
scroll to position [382, 0]
click at [753, 294] on textarea at bounding box center [788, 215] width 454 height 885
drag, startPoint x: 774, startPoint y: 310, endPoint x: 645, endPoint y: 282, distance: 131.8
click at [645, 282] on textarea at bounding box center [788, 215] width 454 height 885
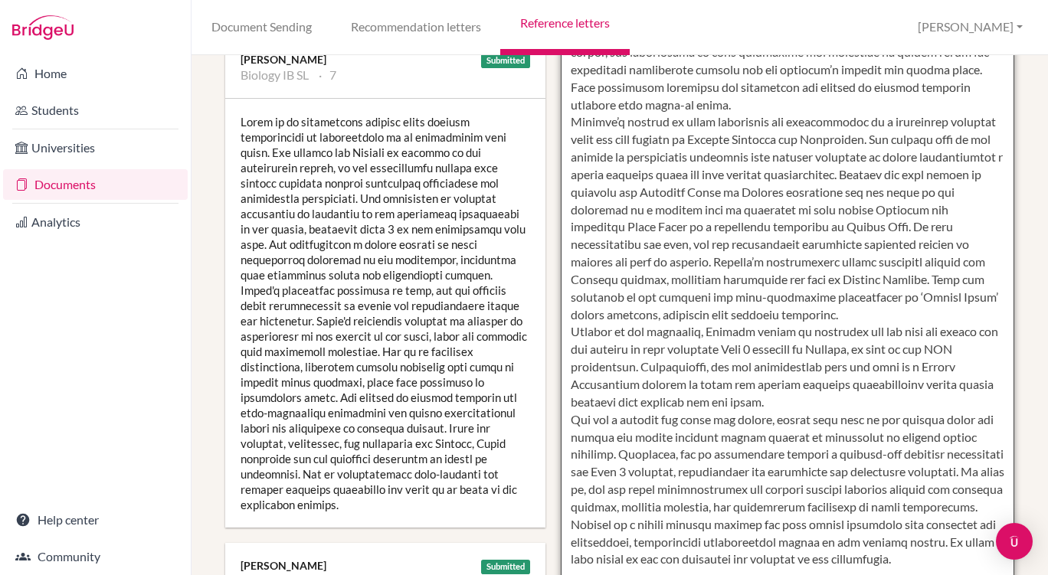
scroll to position [293, 0]
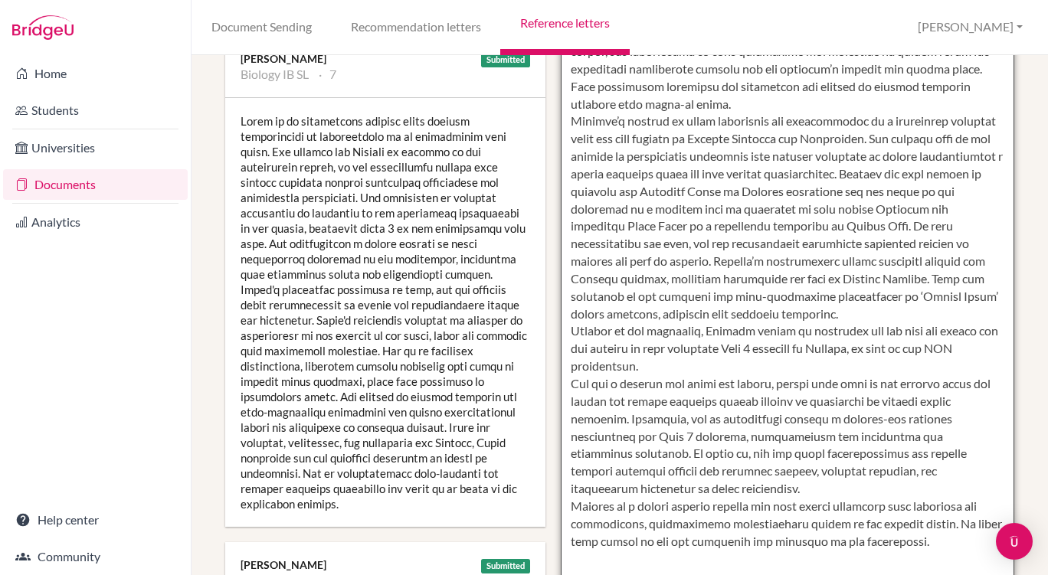
paste textarea "Additionally, she successfully took the lead on a Period Empowerment project, t…"
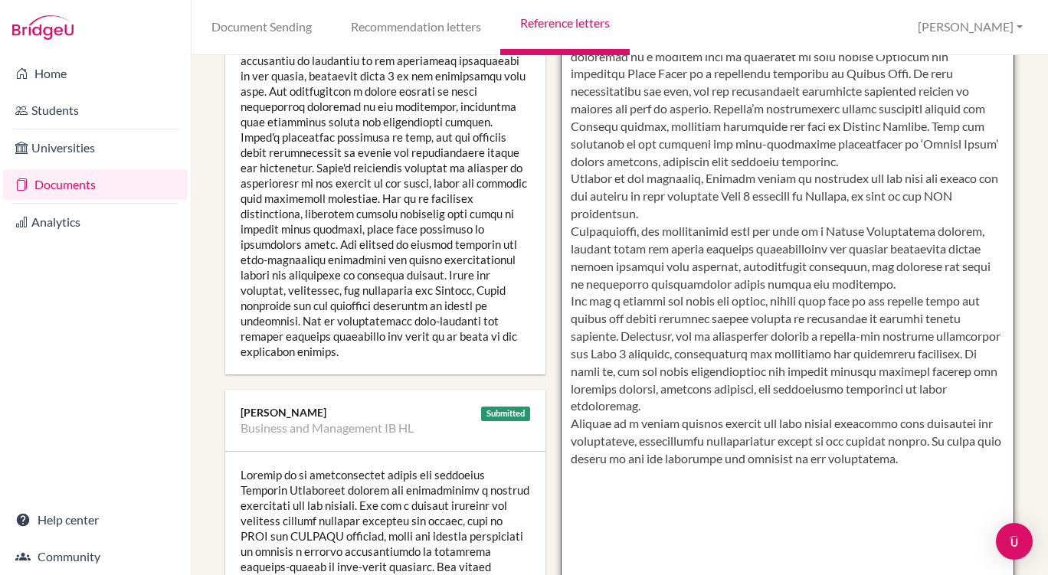
scroll to position [446, 0]
click at [715, 283] on textarea at bounding box center [788, 152] width 454 height 885
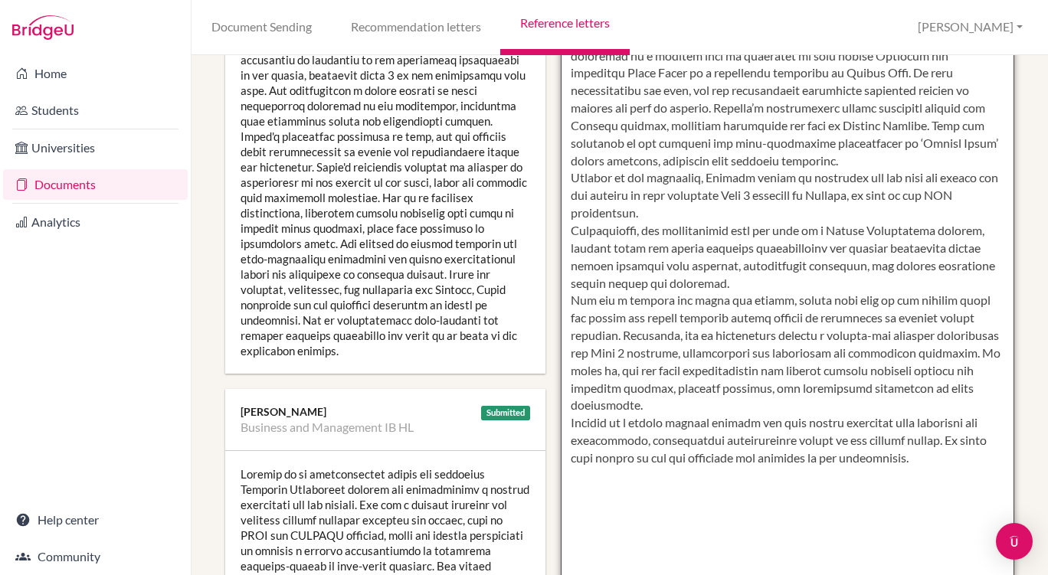
click at [740, 283] on textarea at bounding box center [788, 152] width 454 height 885
click at [961, 267] on textarea at bounding box center [788, 152] width 454 height 885
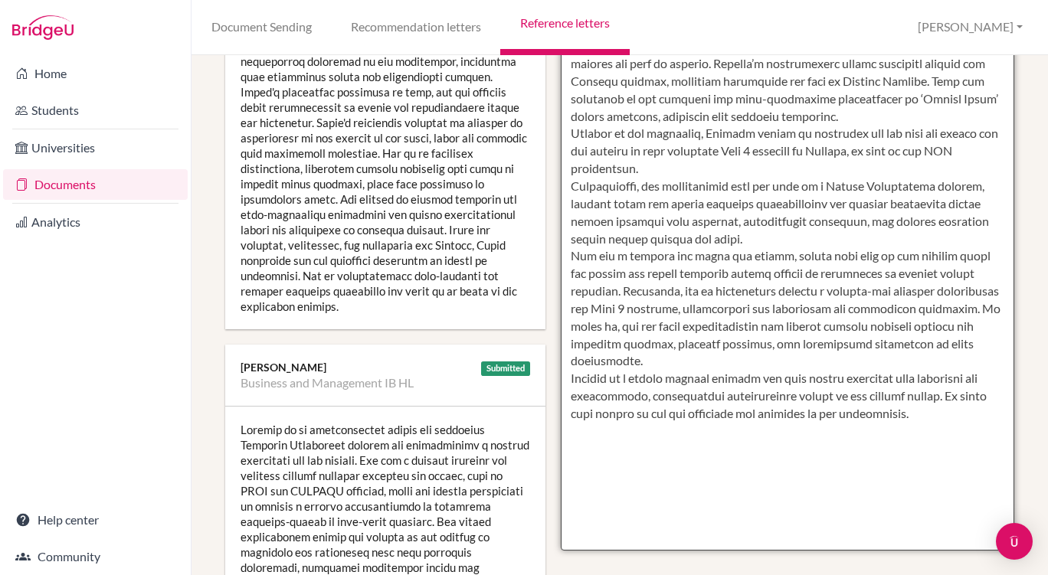
scroll to position [491, 0]
click at [774, 289] on textarea at bounding box center [788, 107] width 454 height 885
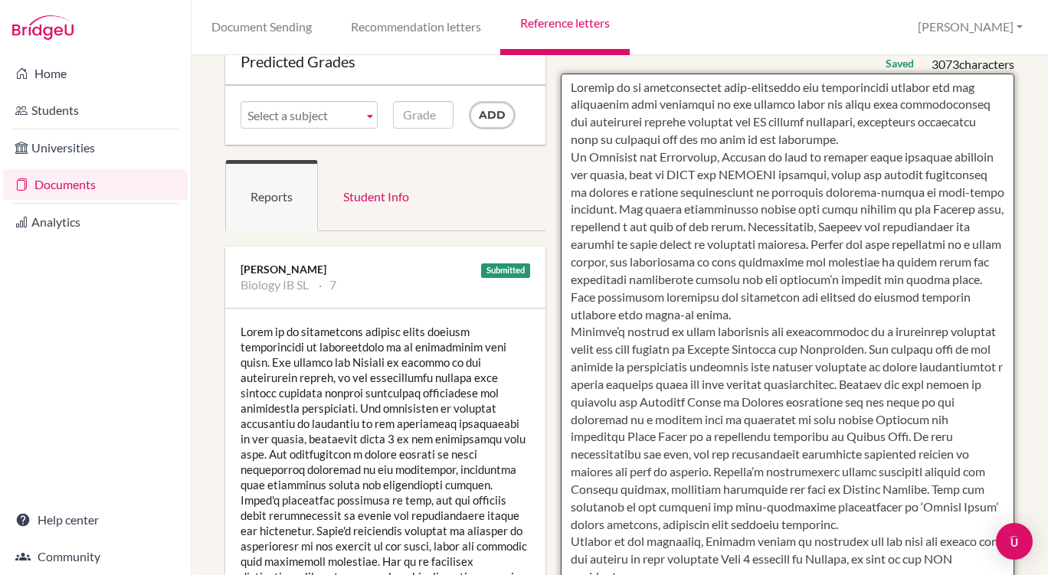
scroll to position [0, 0]
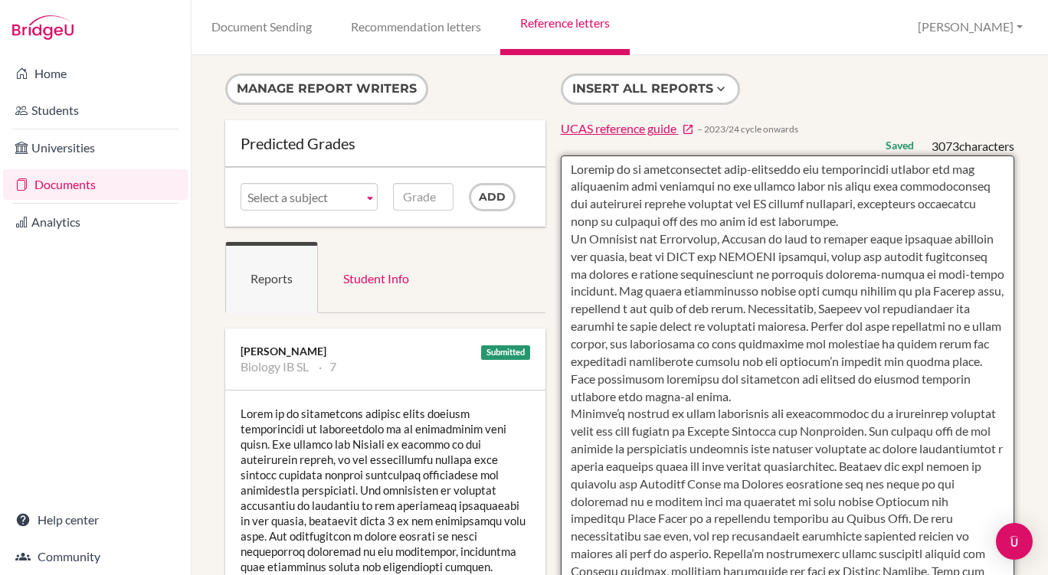
type textarea "Loremip do si ametconsectet adip-elitseddo eiu temporincidi utlabor etd mag ali…"
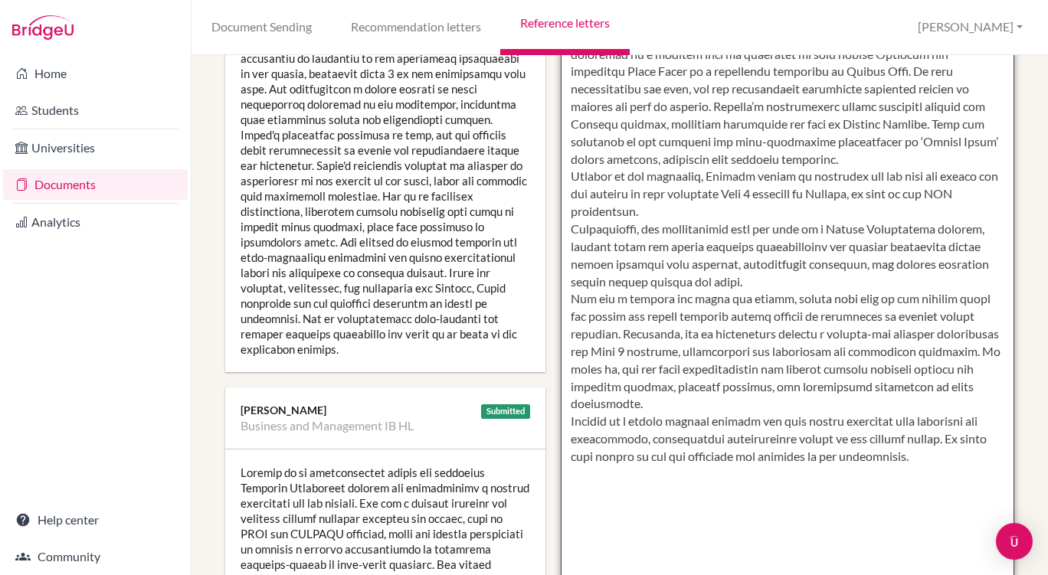
scroll to position [587, 0]
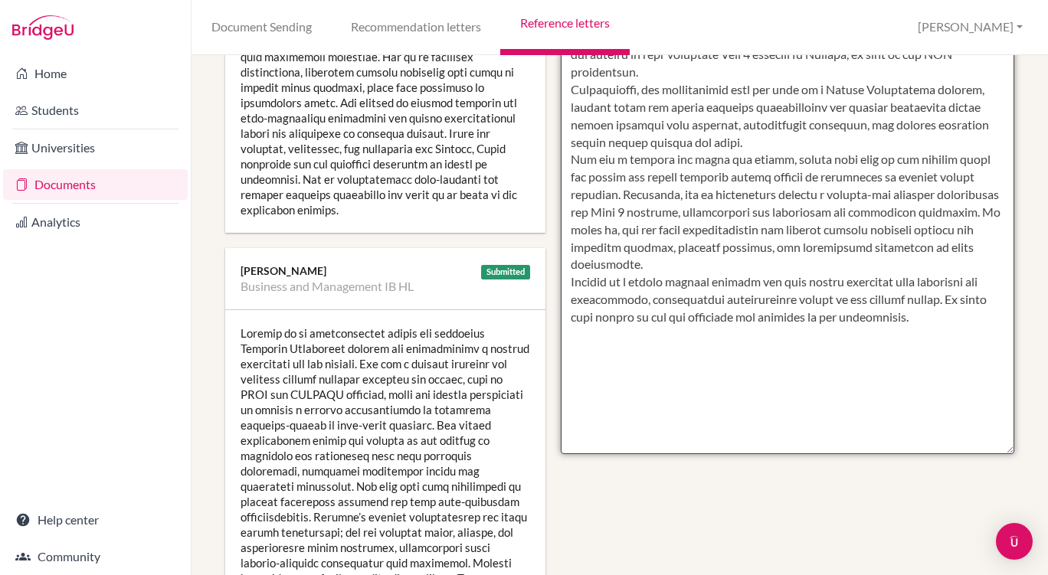
drag, startPoint x: 568, startPoint y: 167, endPoint x: 707, endPoint y: 434, distance: 301.5
click at [707, 434] on textarea at bounding box center [788, 11] width 454 height 885
